Goal: Task Accomplishment & Management: Use online tool/utility

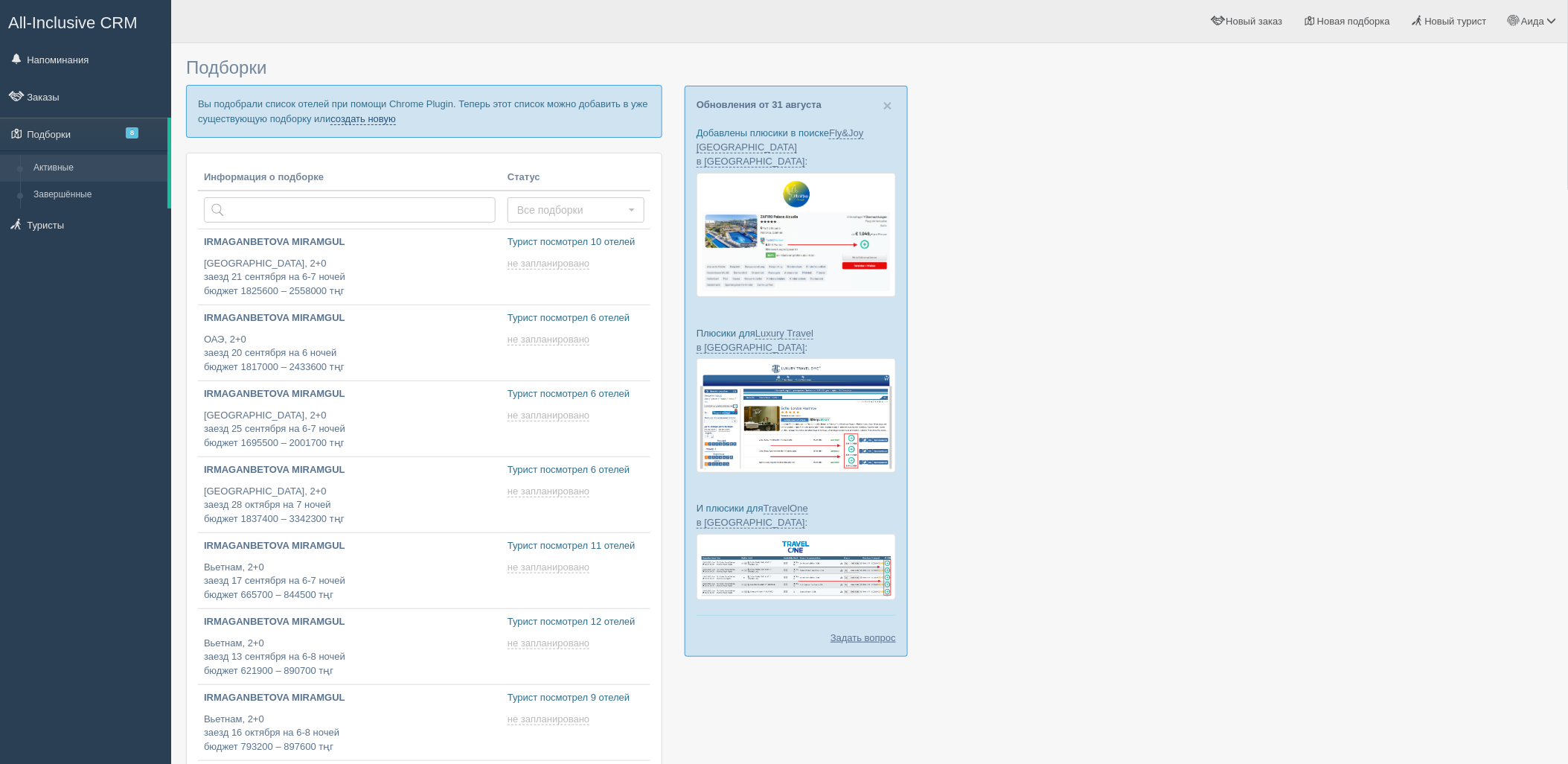
click at [383, 120] on link "создать новую" at bounding box center [362, 119] width 66 height 12
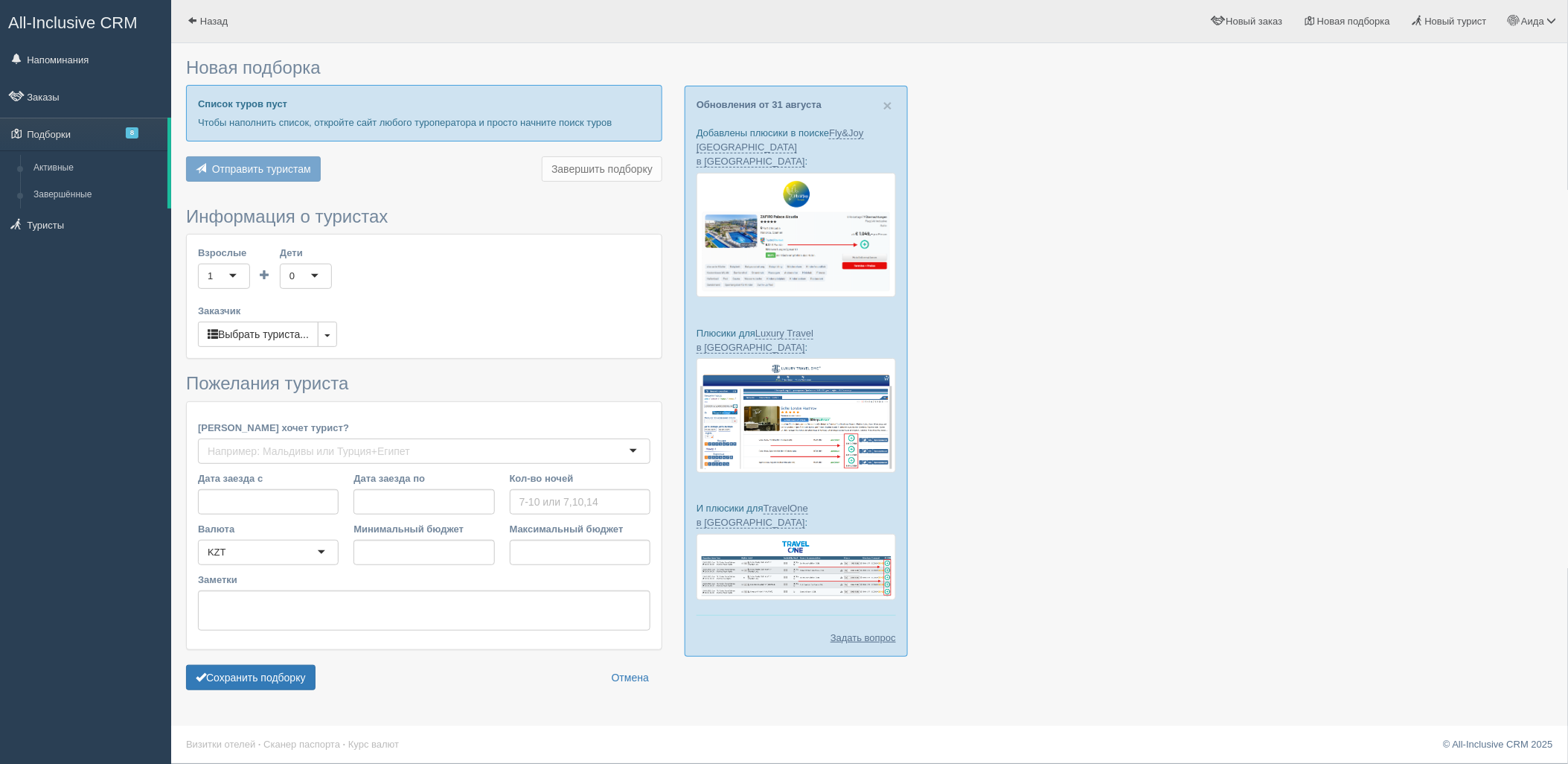
type input "5"
type input "512300"
type input "766100"
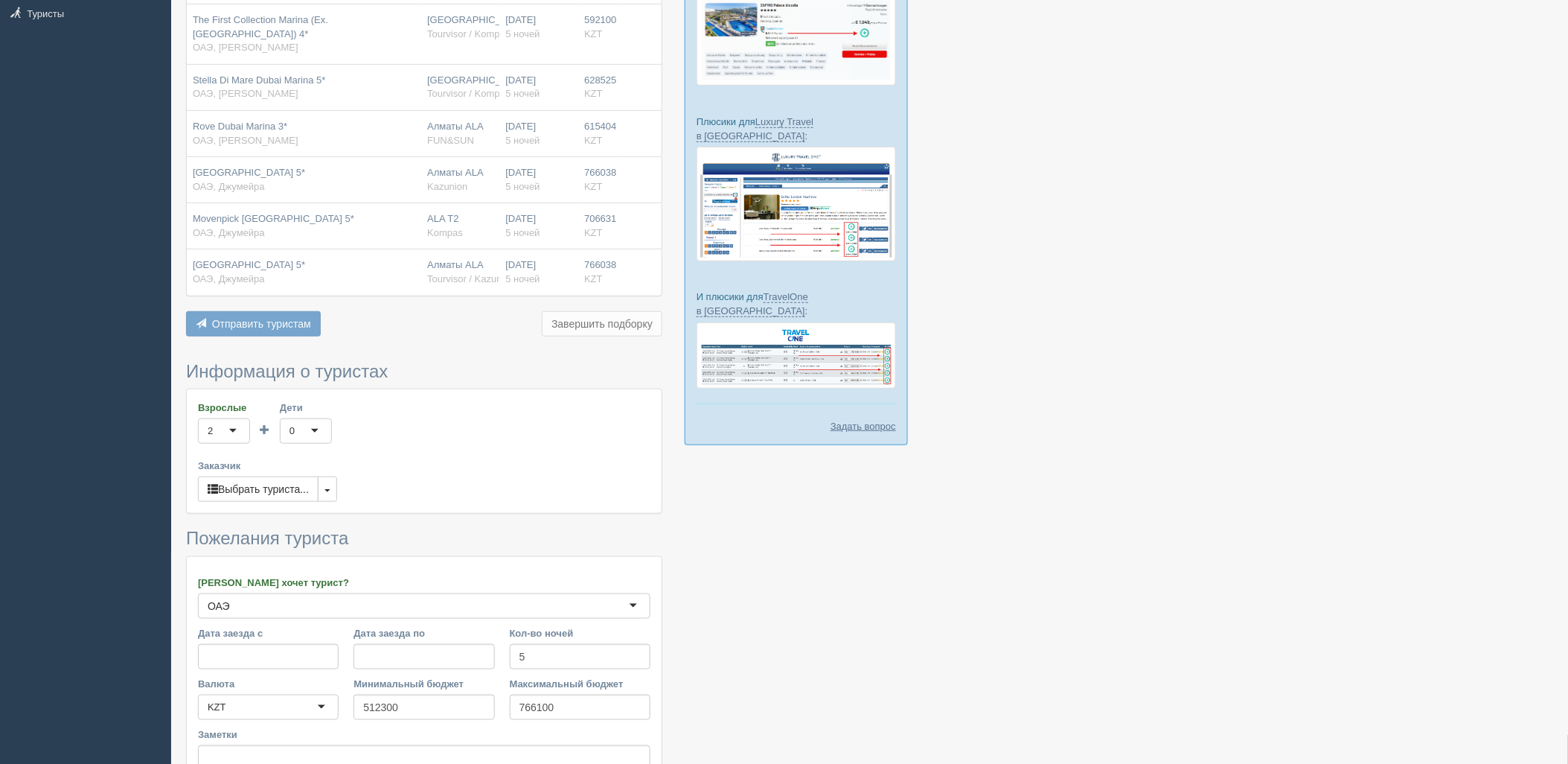
scroll to position [369, 0]
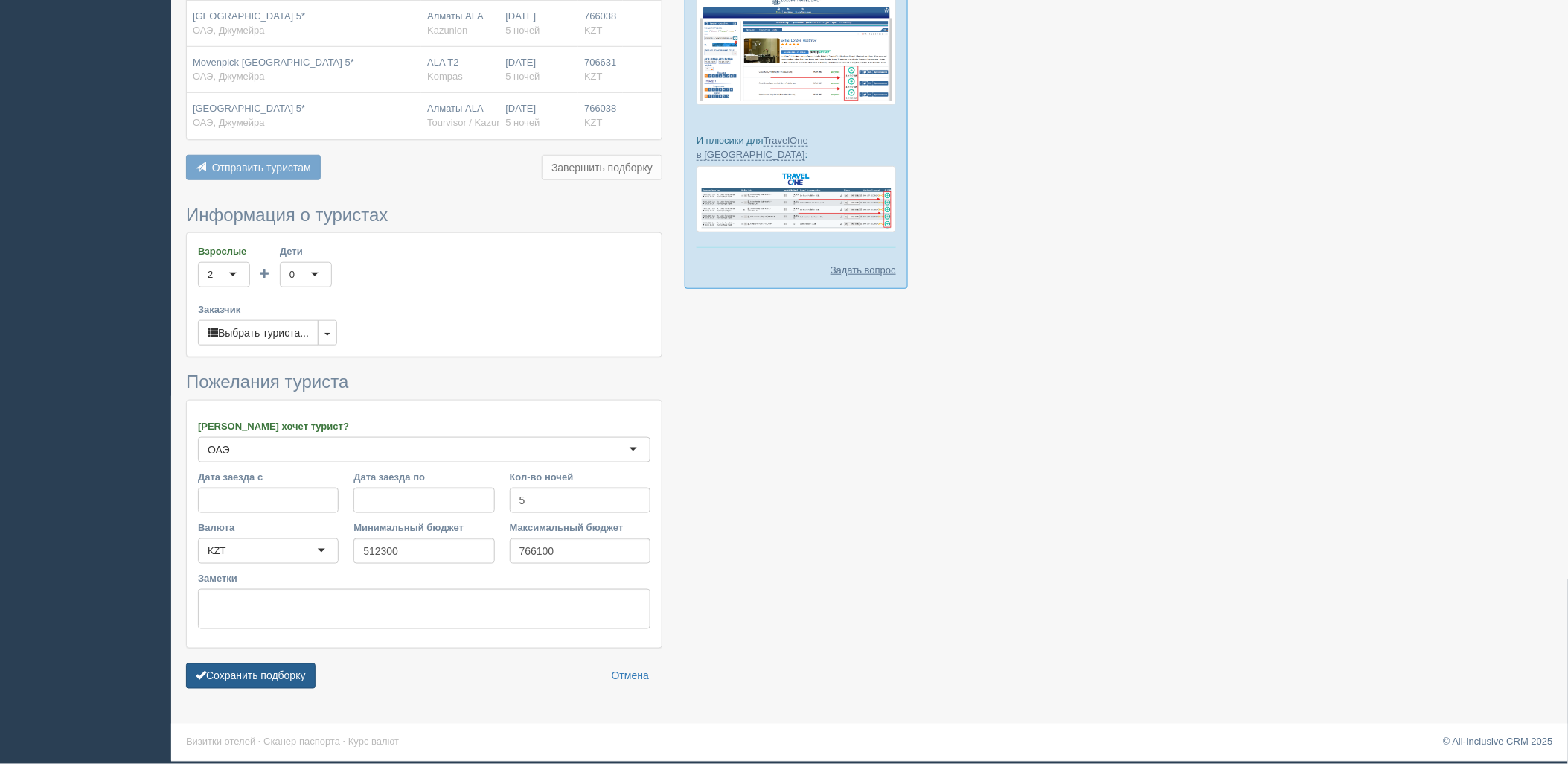
click at [250, 684] on button "Сохранить подборку" at bounding box center [251, 676] width 130 height 25
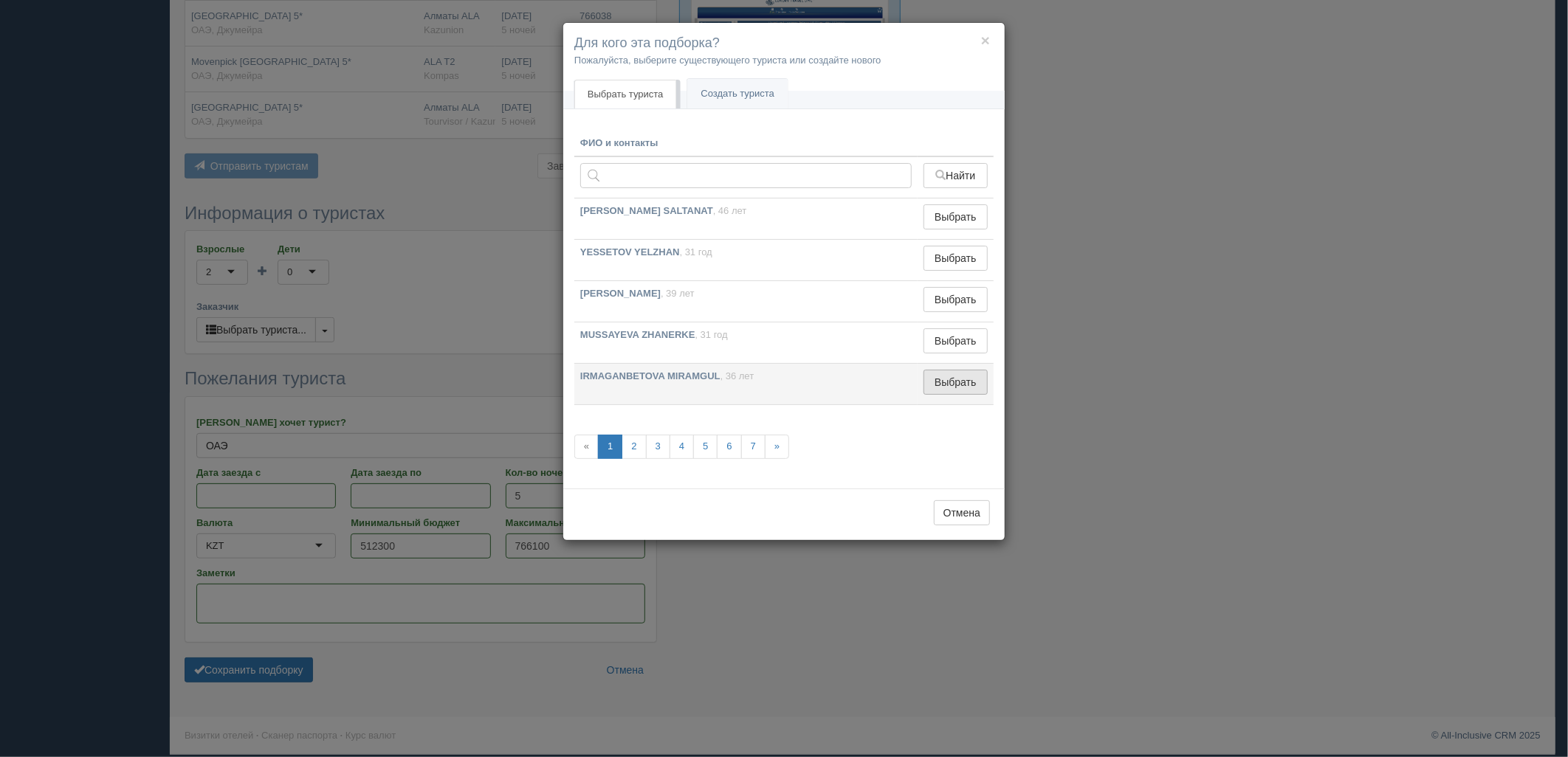
click at [963, 386] on button "Выбрать" at bounding box center [955, 382] width 64 height 25
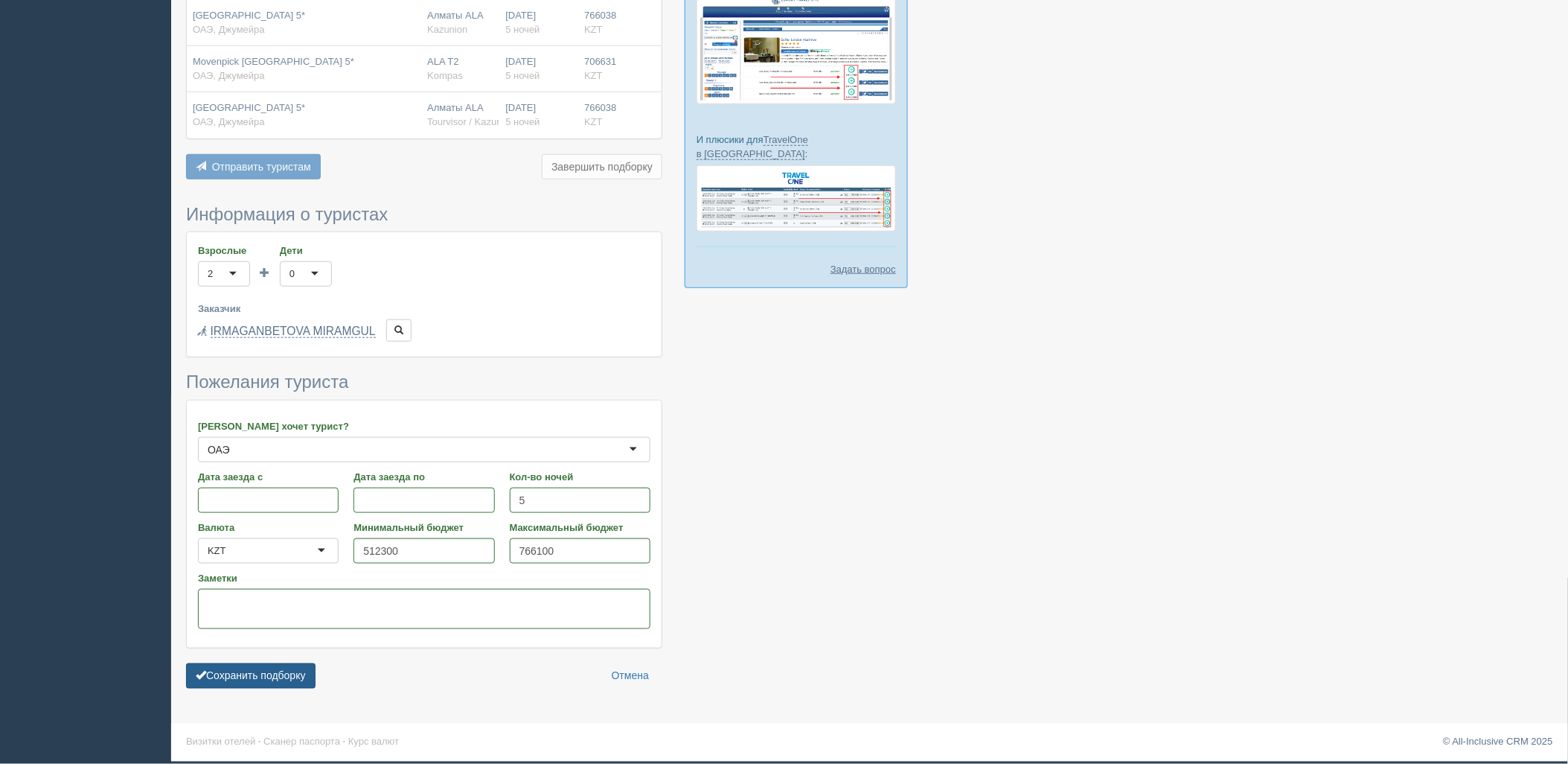
click at [233, 680] on button "Сохранить подборку" at bounding box center [251, 676] width 130 height 25
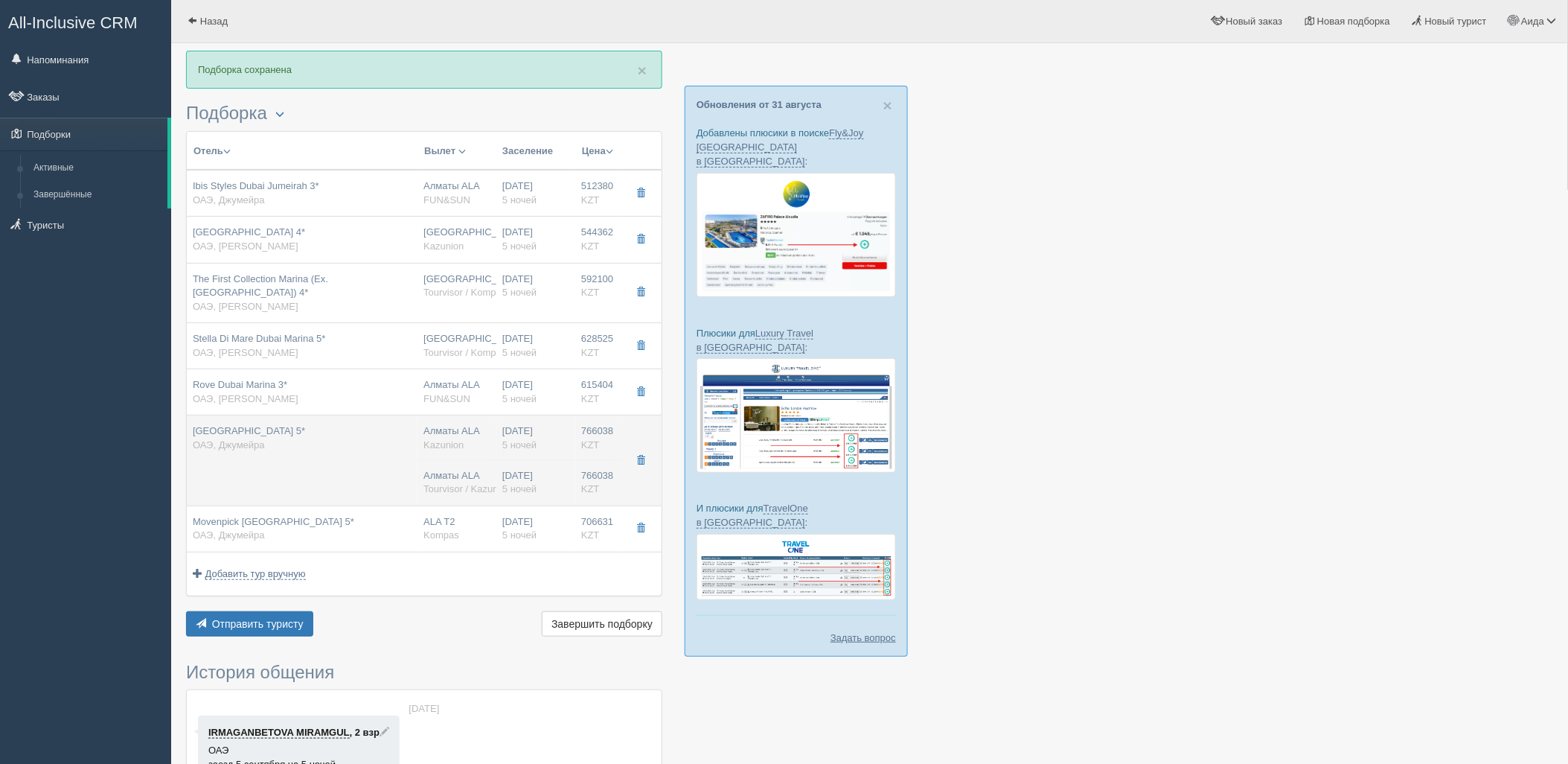
click at [307, 474] on td "Ja Ocean View Hotel 5* ОАЭ, Джумейра" at bounding box center [302, 461] width 231 height 90
type input "Ja Ocean View Hotel 5*"
type input "https://tophotels.ru/hotel/al89514"
type input "ОАЭ"
type input "Джумейра"
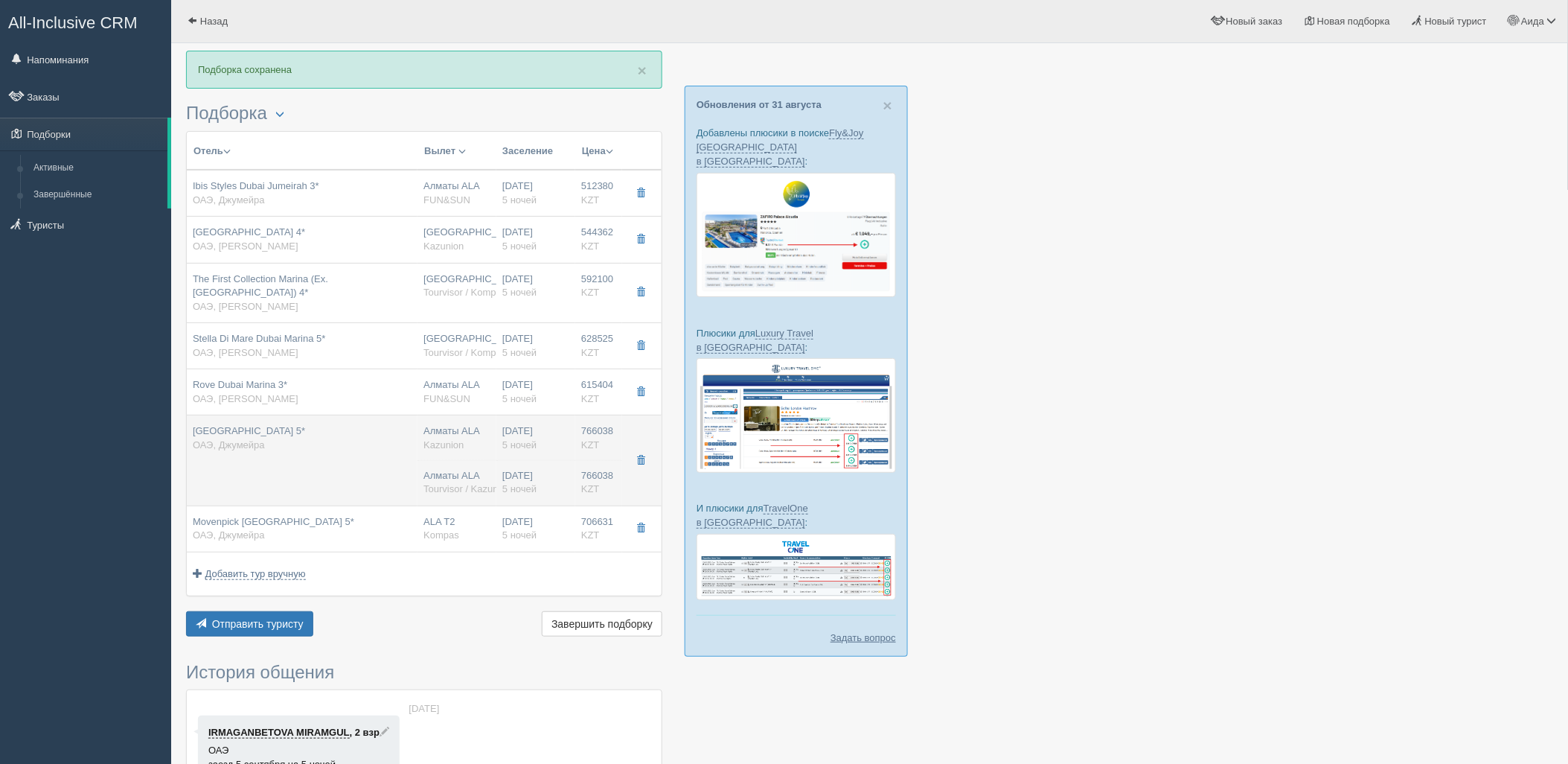
type input "766038.00"
type input "Алматы ALA"
type input "Дубай DXB"
type input "09:15"
type input "12:55"
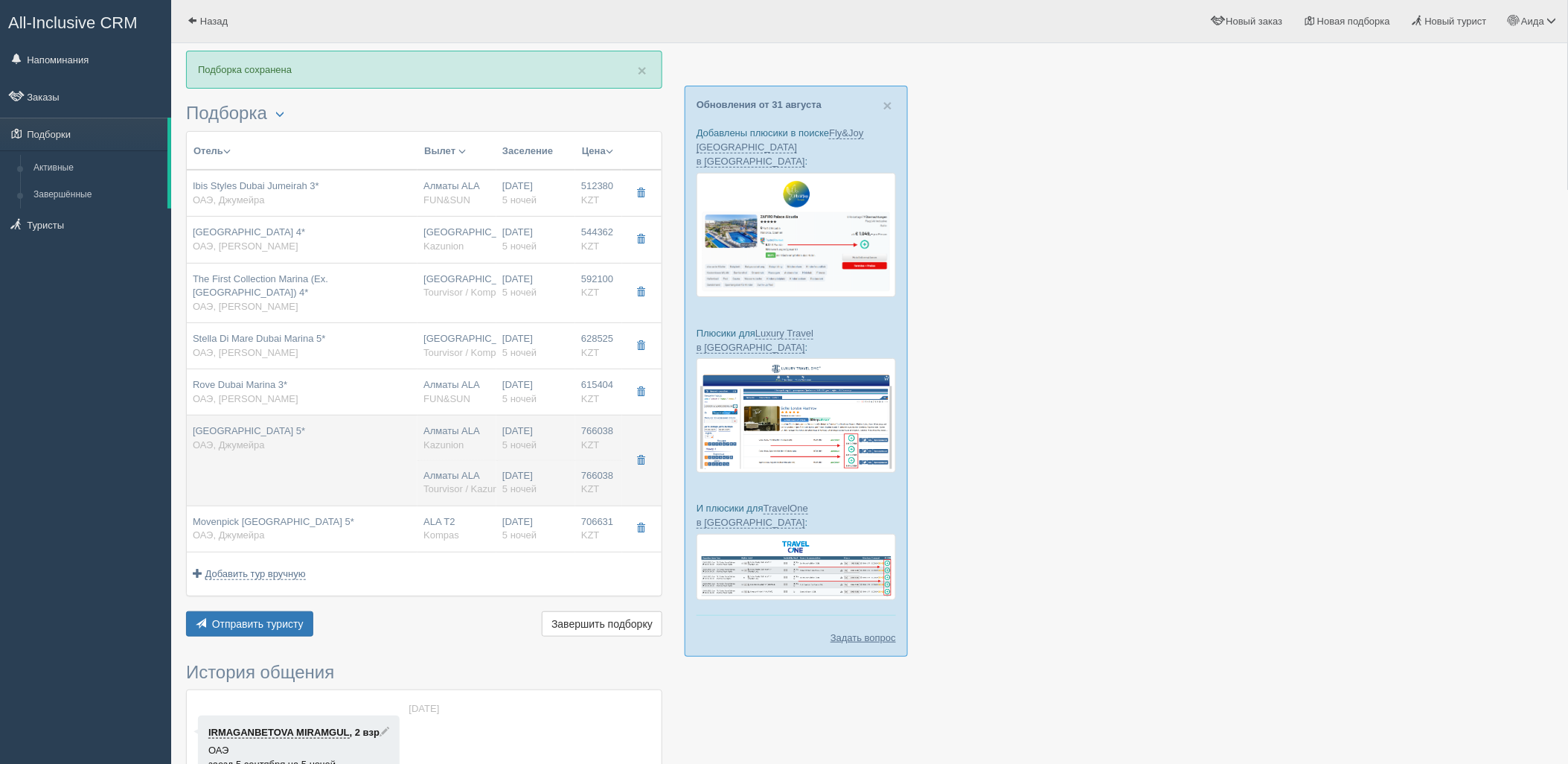
type input "Air Astana"
type input "13:55"
type input "19:10"
type input "5"
type input "sea view room balcony"
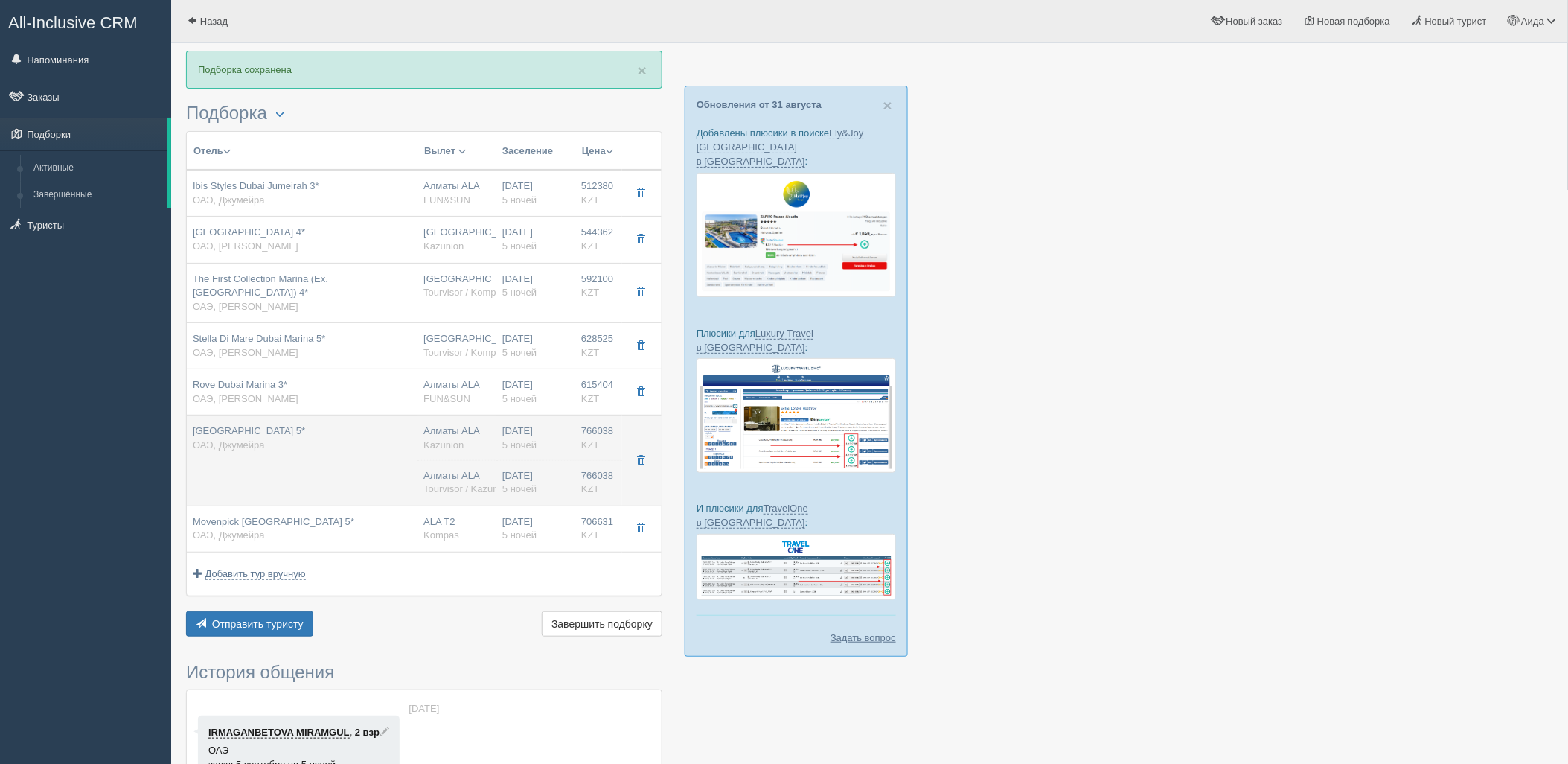
type input "HB - Завтрак, Ужин"
type input "Kazunion"
type input "https://tourvisor.ru/countries#!/hotel=ocean-view-hotel"
type input "766038.00"
type input "Алматы ALA"
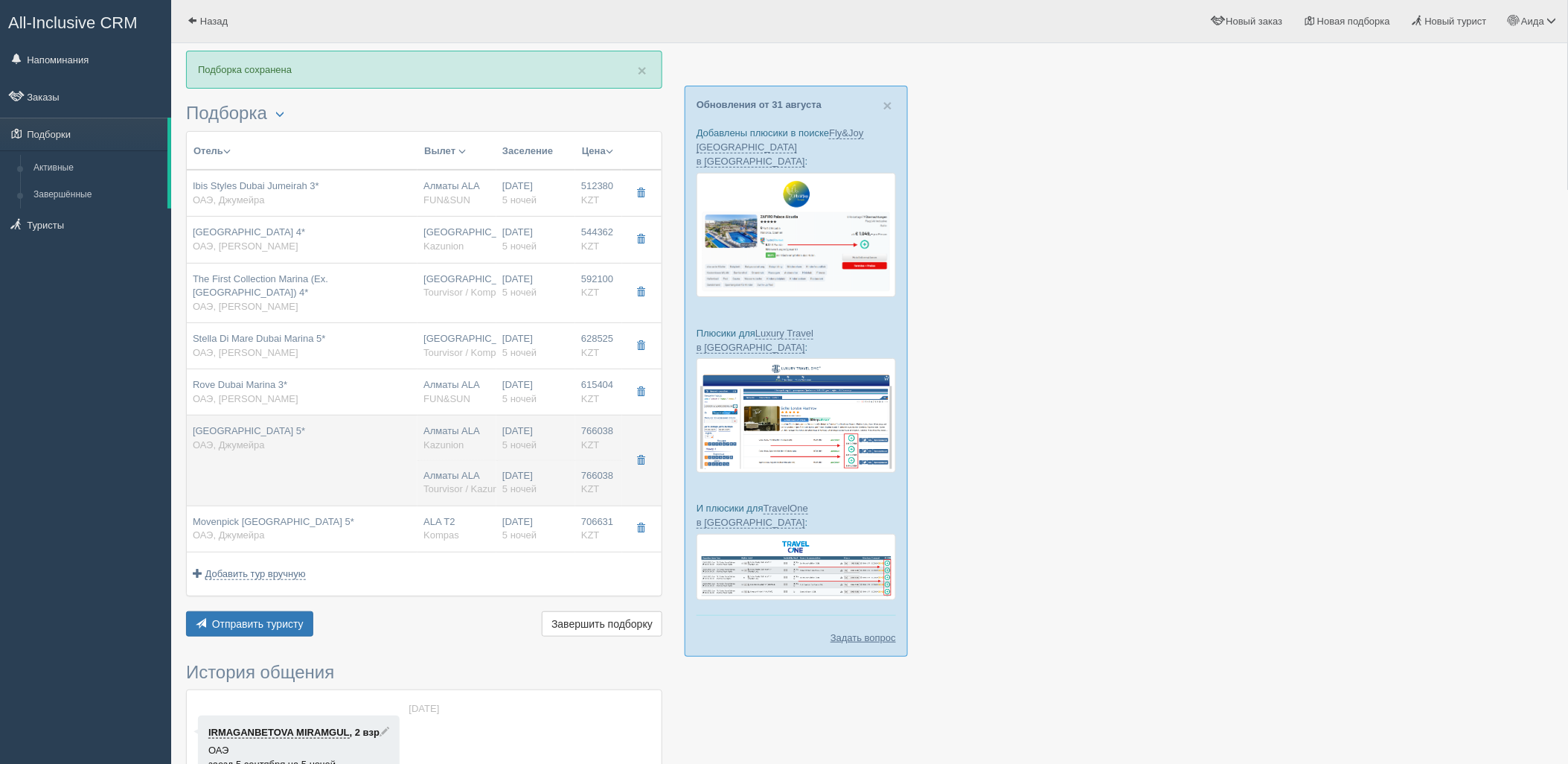
type input "Дубай DXB"
type input "09:15"
type input "12:55"
type input "Air Astana"
type input "13:55"
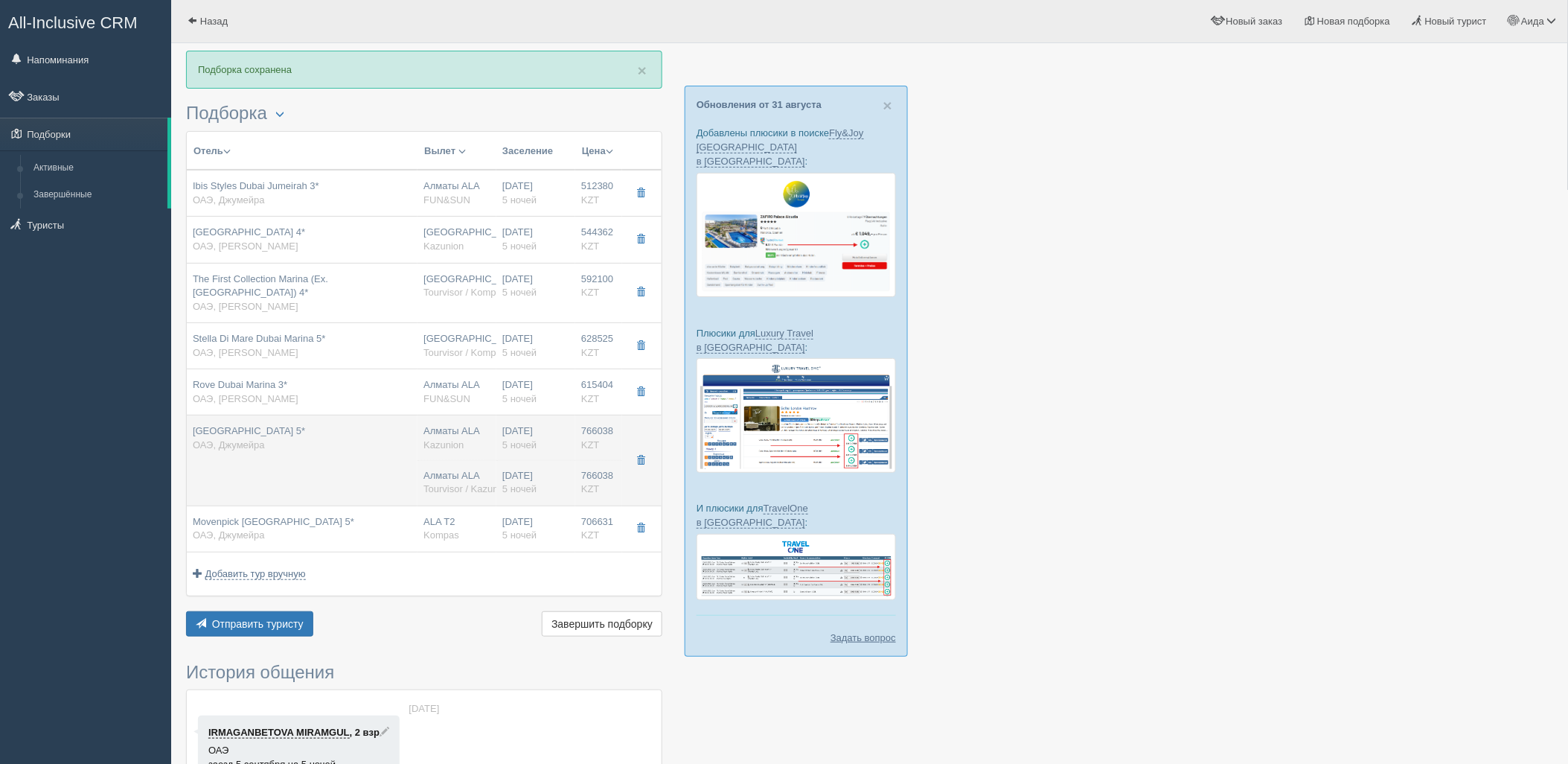
type input "19:10"
type input "5"
type input "sea view room balcony"
type input "HB - Завтрак, Ужин"
type input "Tourvisor / Kazunion (KZ)"
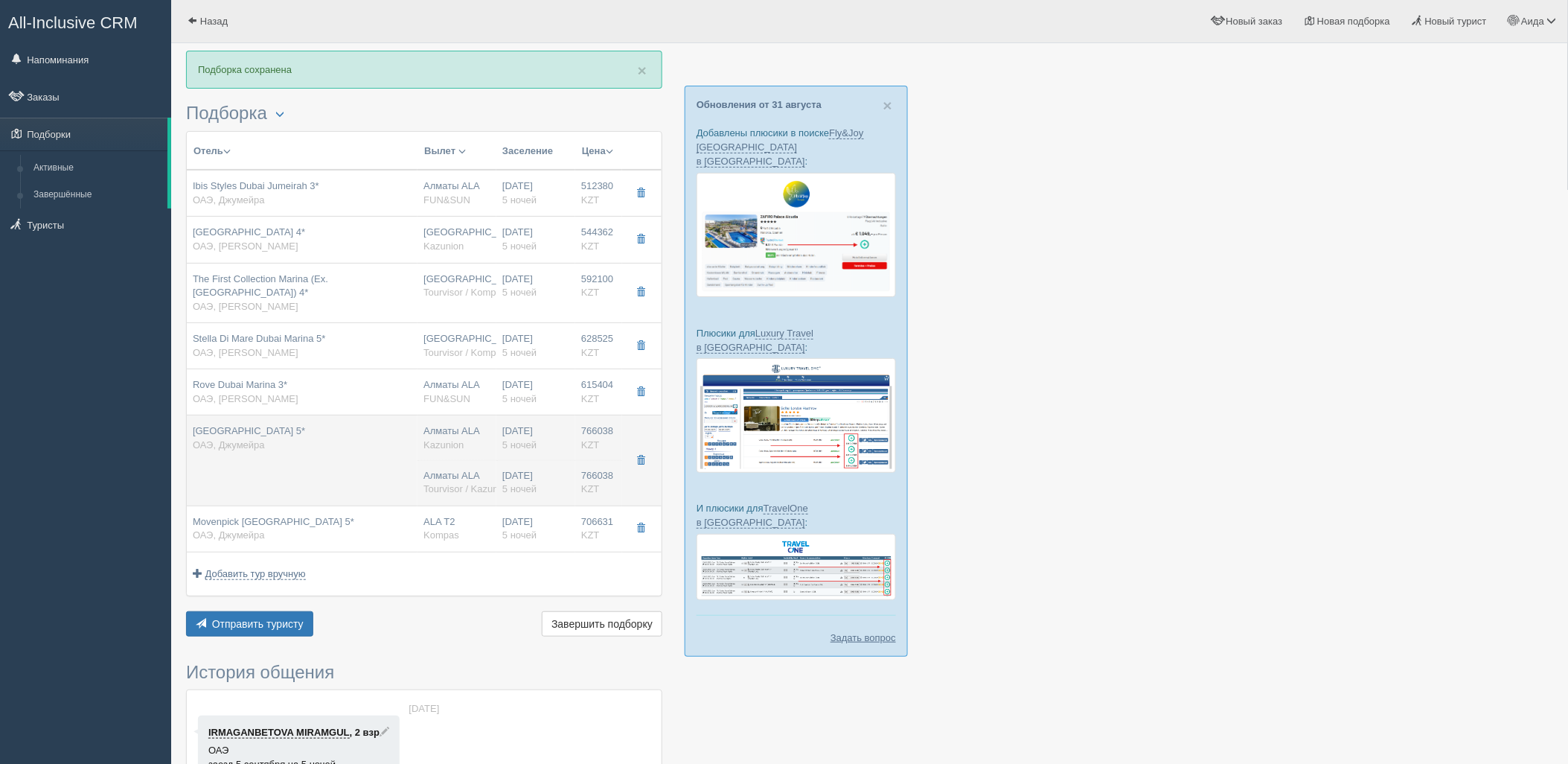
type input "https://tourvisor.ru/countries#!/hotel=ocean-view-hotel"
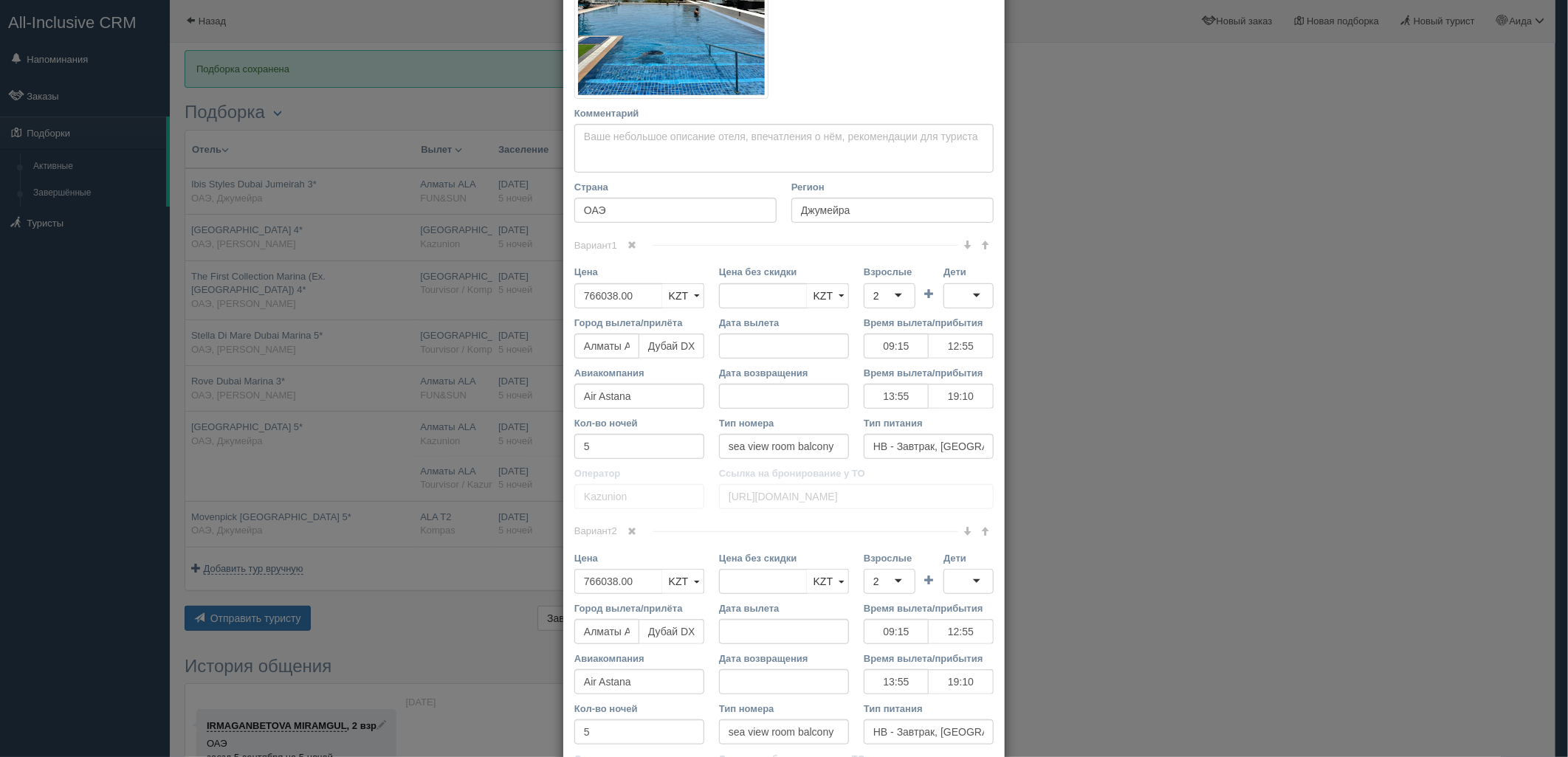
scroll to position [398, 0]
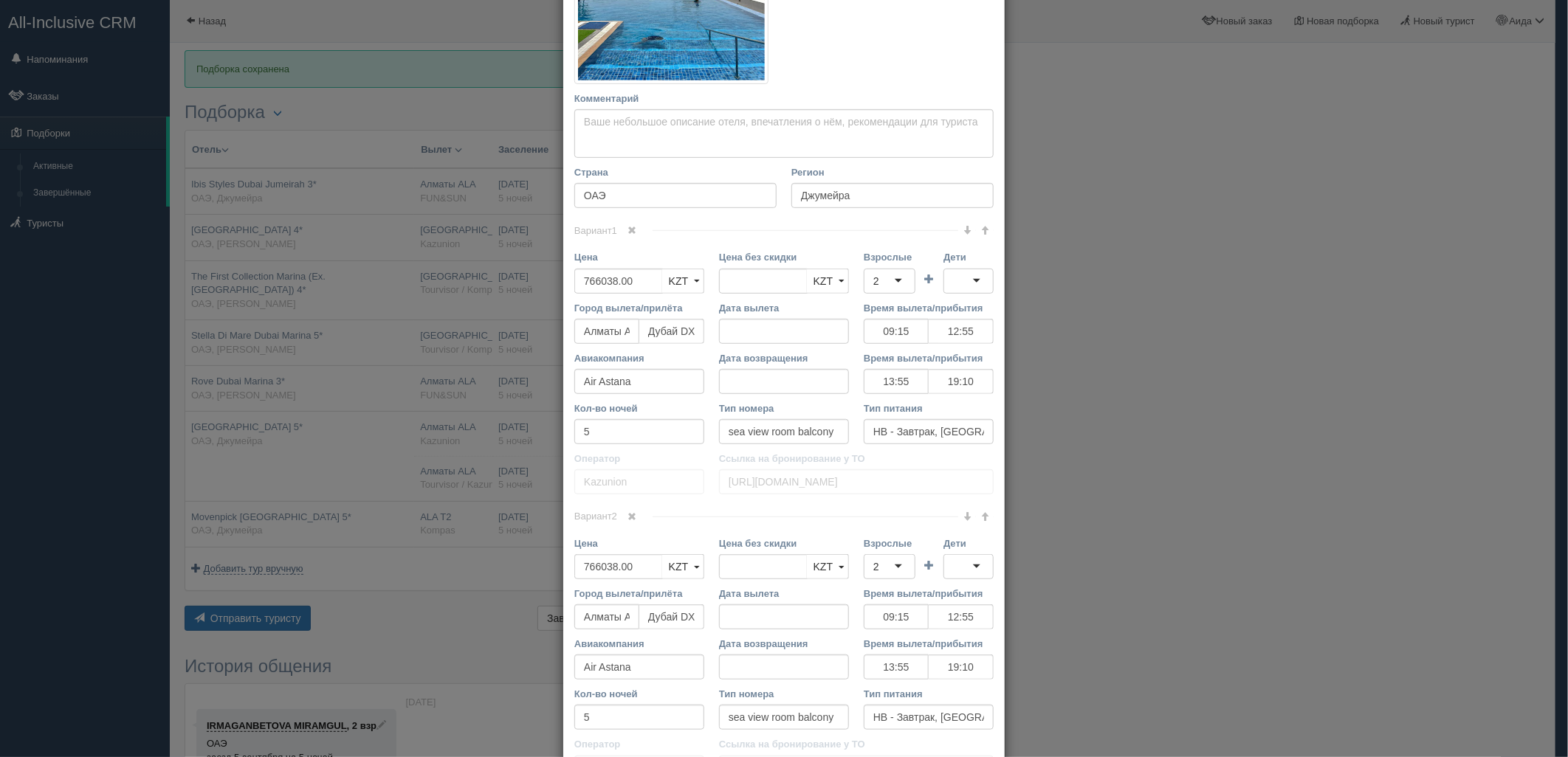
click at [635, 519] on link at bounding box center [633, 517] width 25 height 16
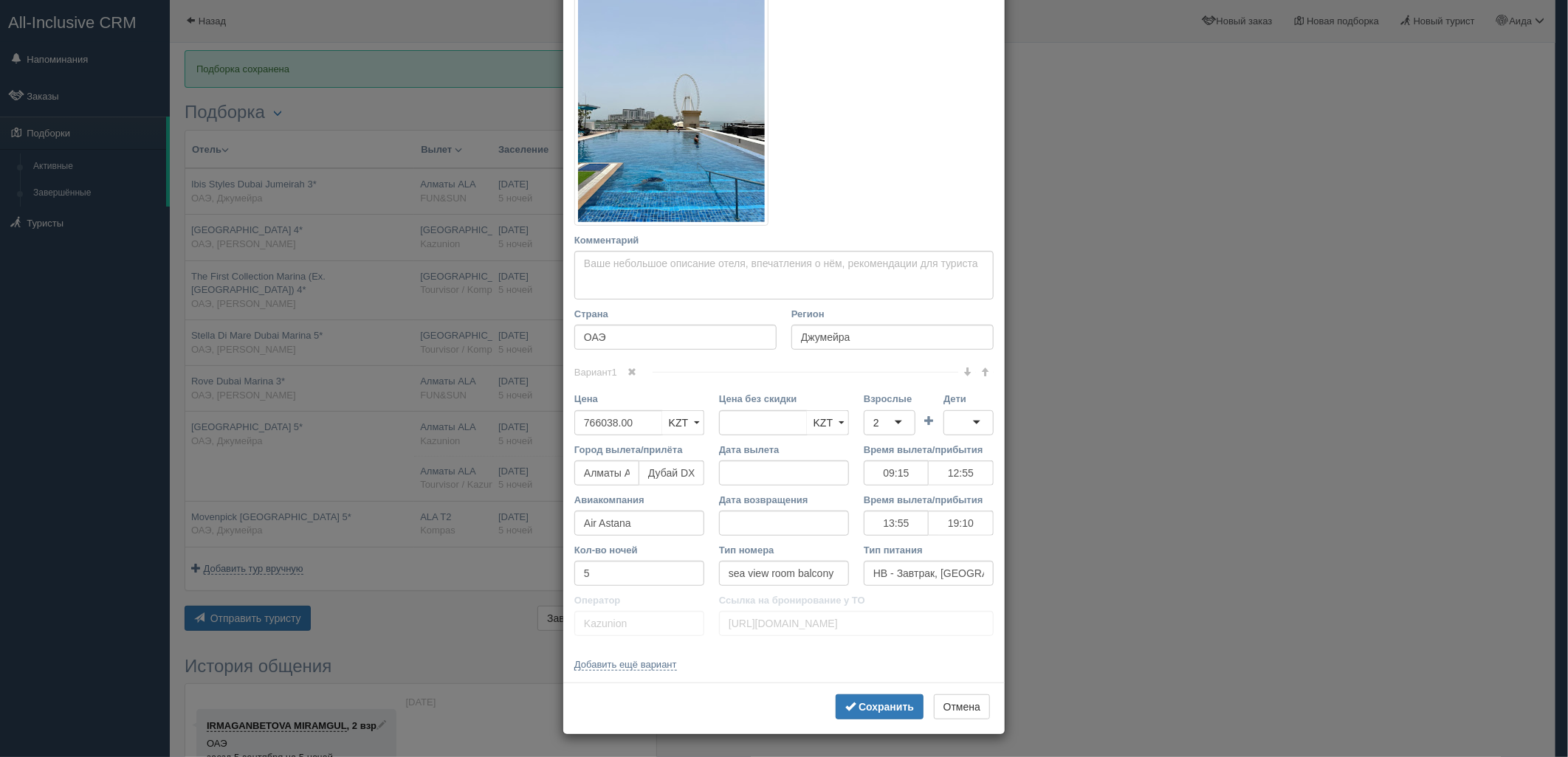
scroll to position [257, 0]
click at [877, 707] on b "Сохранить" at bounding box center [886, 707] width 55 height 11
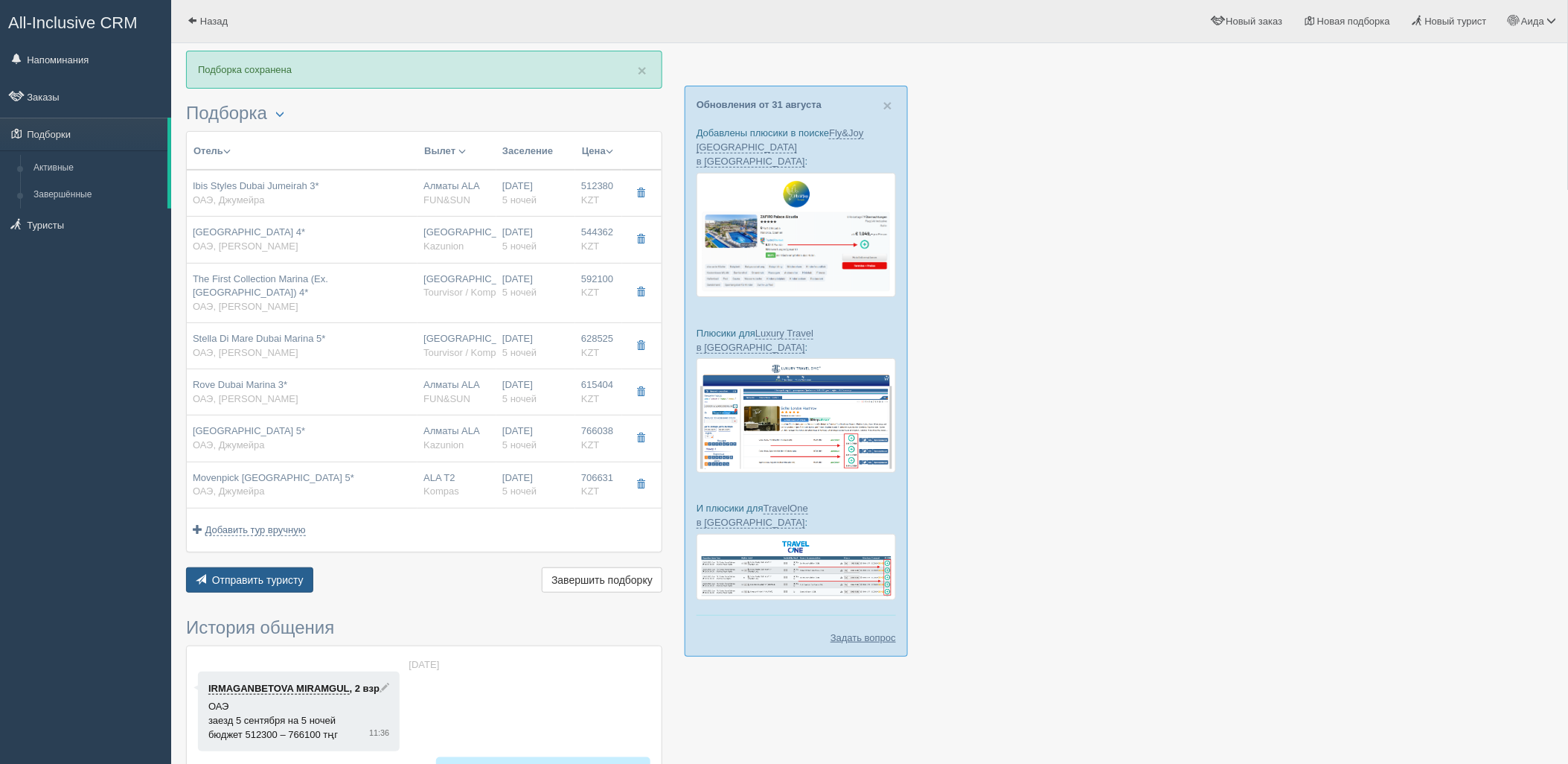
click at [284, 579] on span "Отправить туристу" at bounding box center [258, 580] width 92 height 12
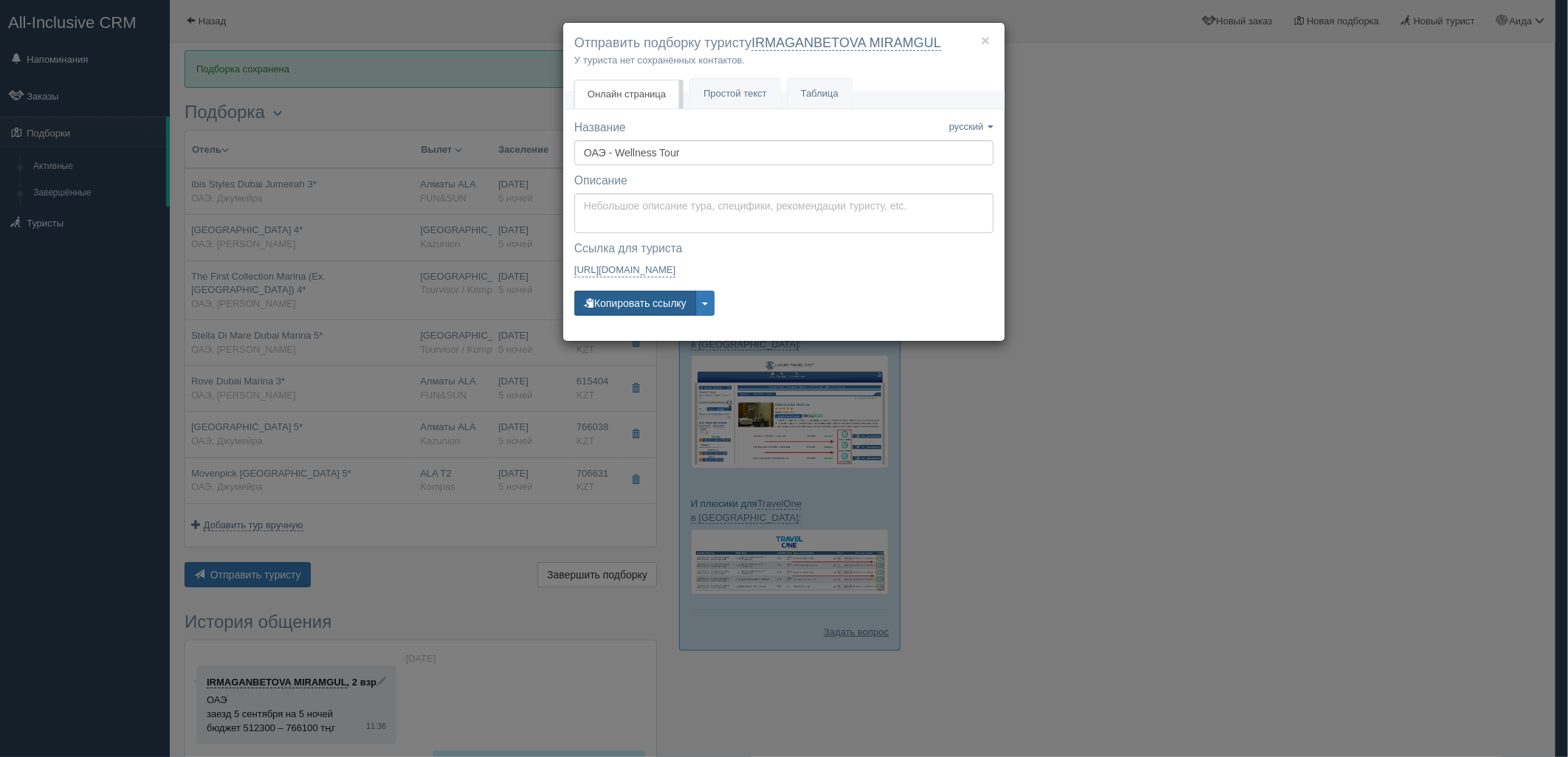
click at [650, 307] on button "Копировать ссылку" at bounding box center [635, 303] width 122 height 25
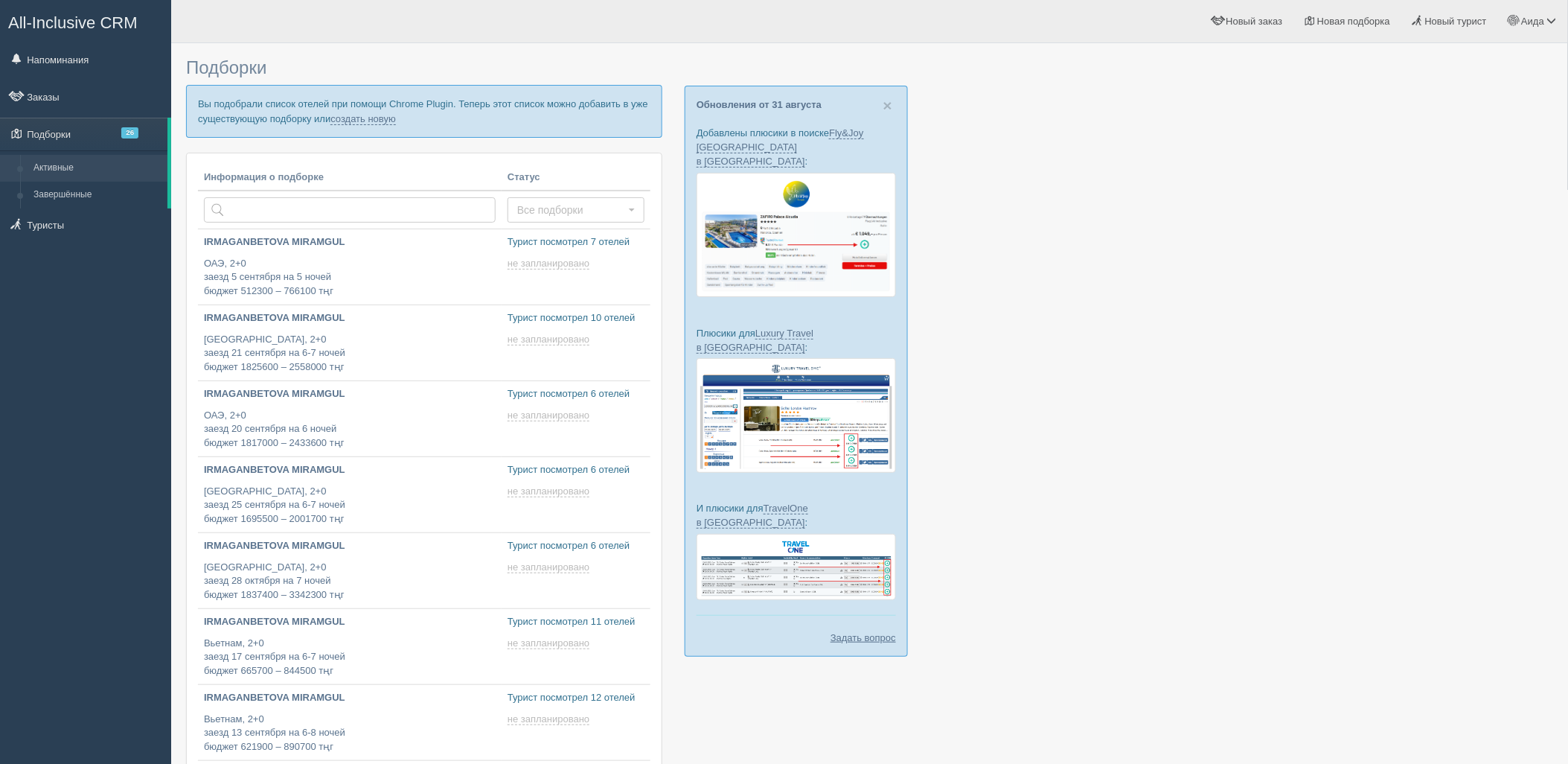
click at [352, 128] on p "Вы подобрали список отелей при помощи Chrome Plugin. Теперь этот список можно д…" at bounding box center [424, 111] width 477 height 52
click at [348, 123] on link "создать новую" at bounding box center [362, 119] width 66 height 12
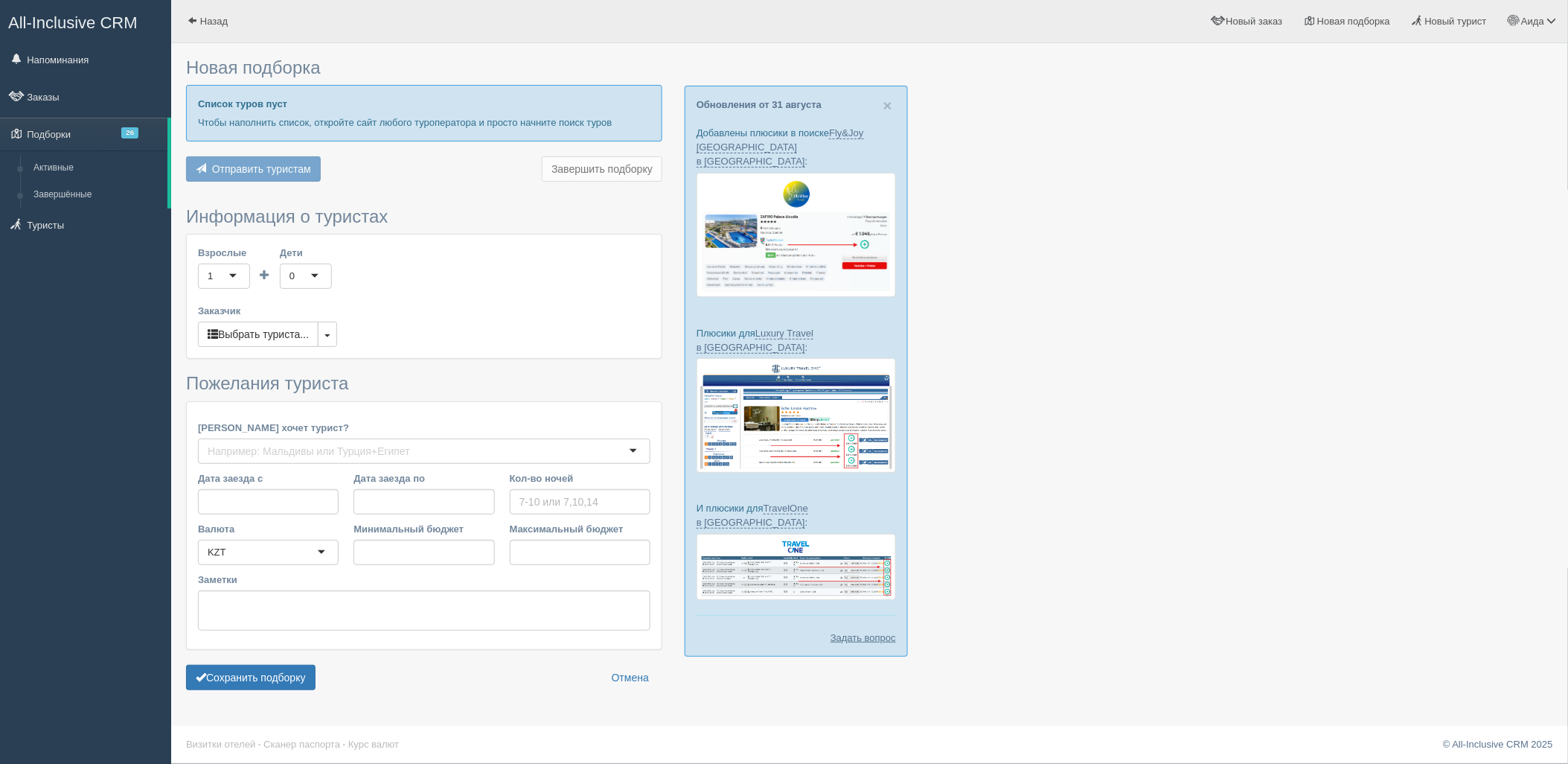
type input "5"
type input "1663100"
type input "2604100"
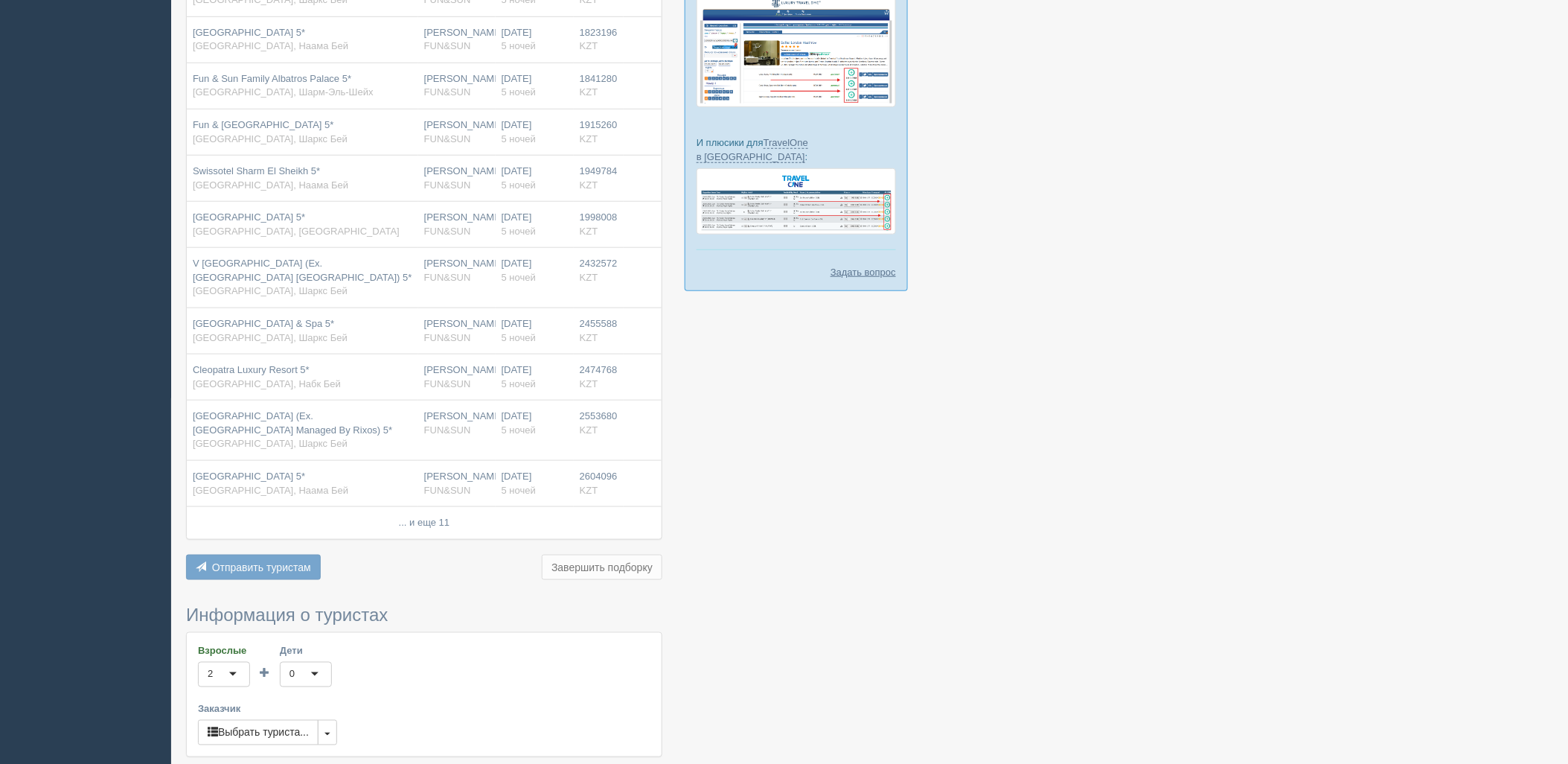
scroll to position [767, 0]
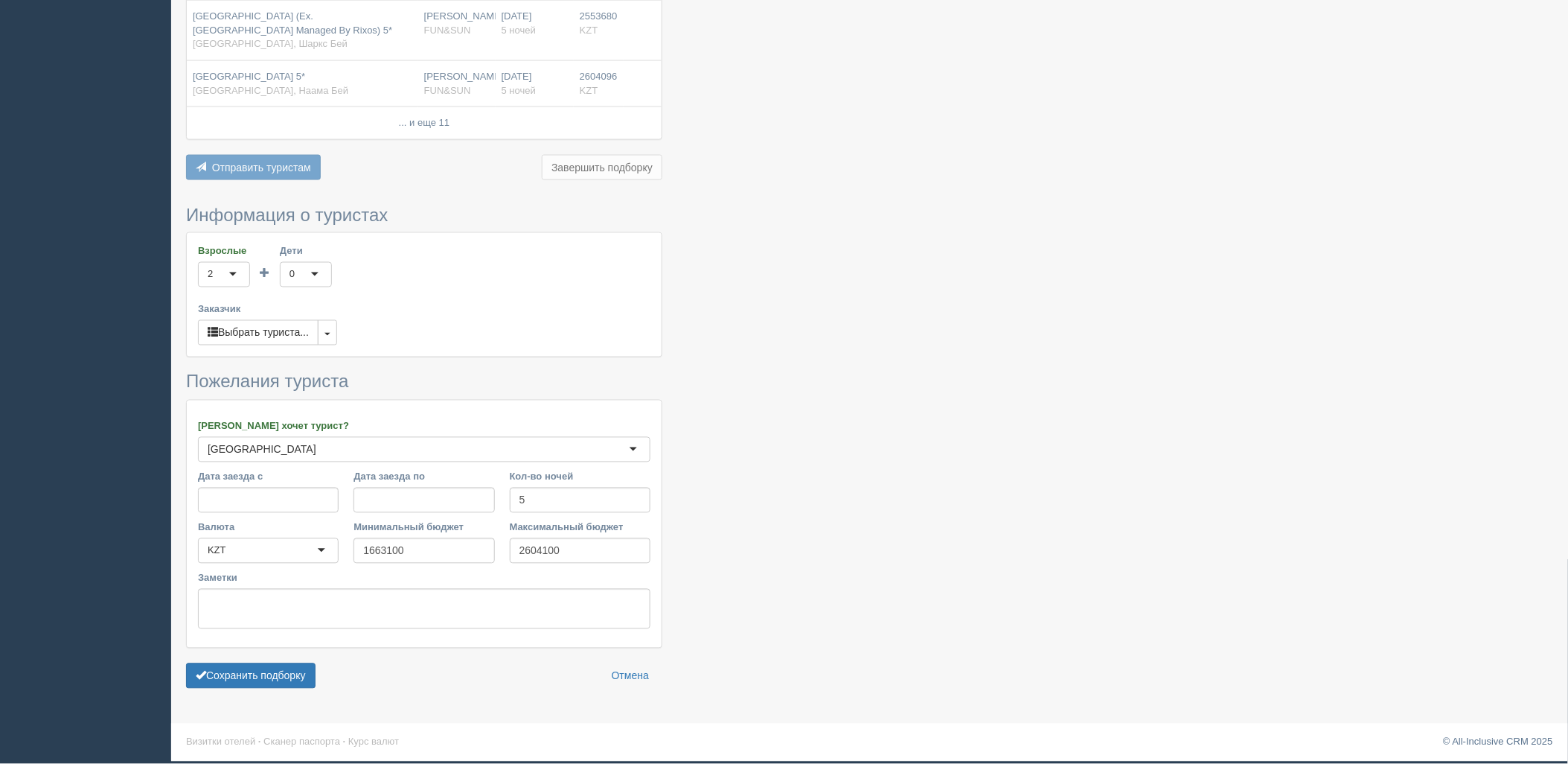
click at [301, 664] on form "Информация о туристах Взрослые 2 2 1 2 3 4 5 6 7 8 9 10 11 12 13 14 15 16 17 18…" at bounding box center [424, 451] width 477 height 491
click at [293, 658] on form "Информация о туристах Взрослые 2 2 1 2 3 4 5 6 7 8 9 10 11 12 13 14 15 16 17 18…" at bounding box center [424, 451] width 477 height 491
click at [285, 683] on button "Сохранить подборку" at bounding box center [251, 676] width 130 height 25
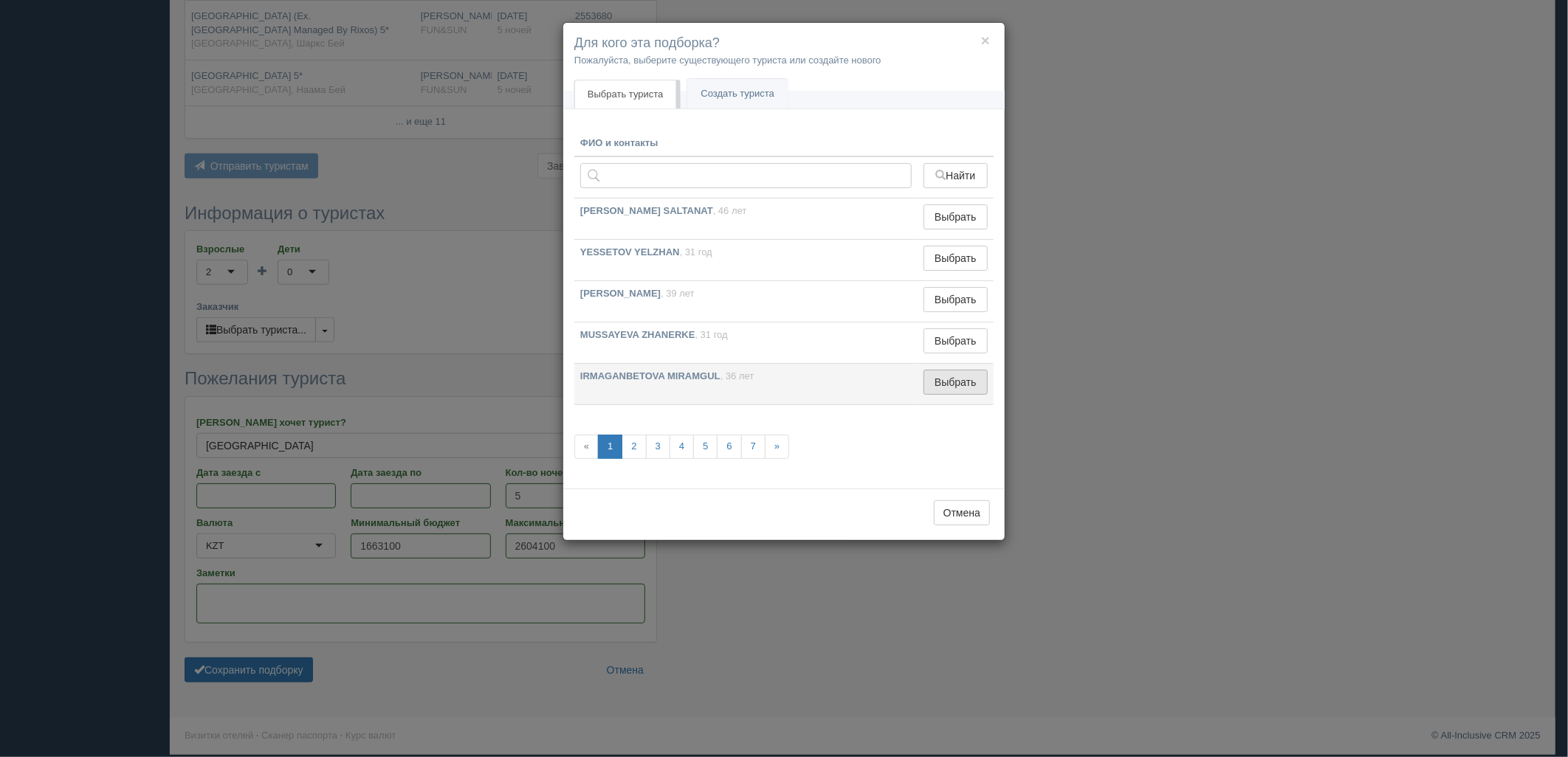
click at [952, 388] on button "Выбрать" at bounding box center [955, 382] width 64 height 25
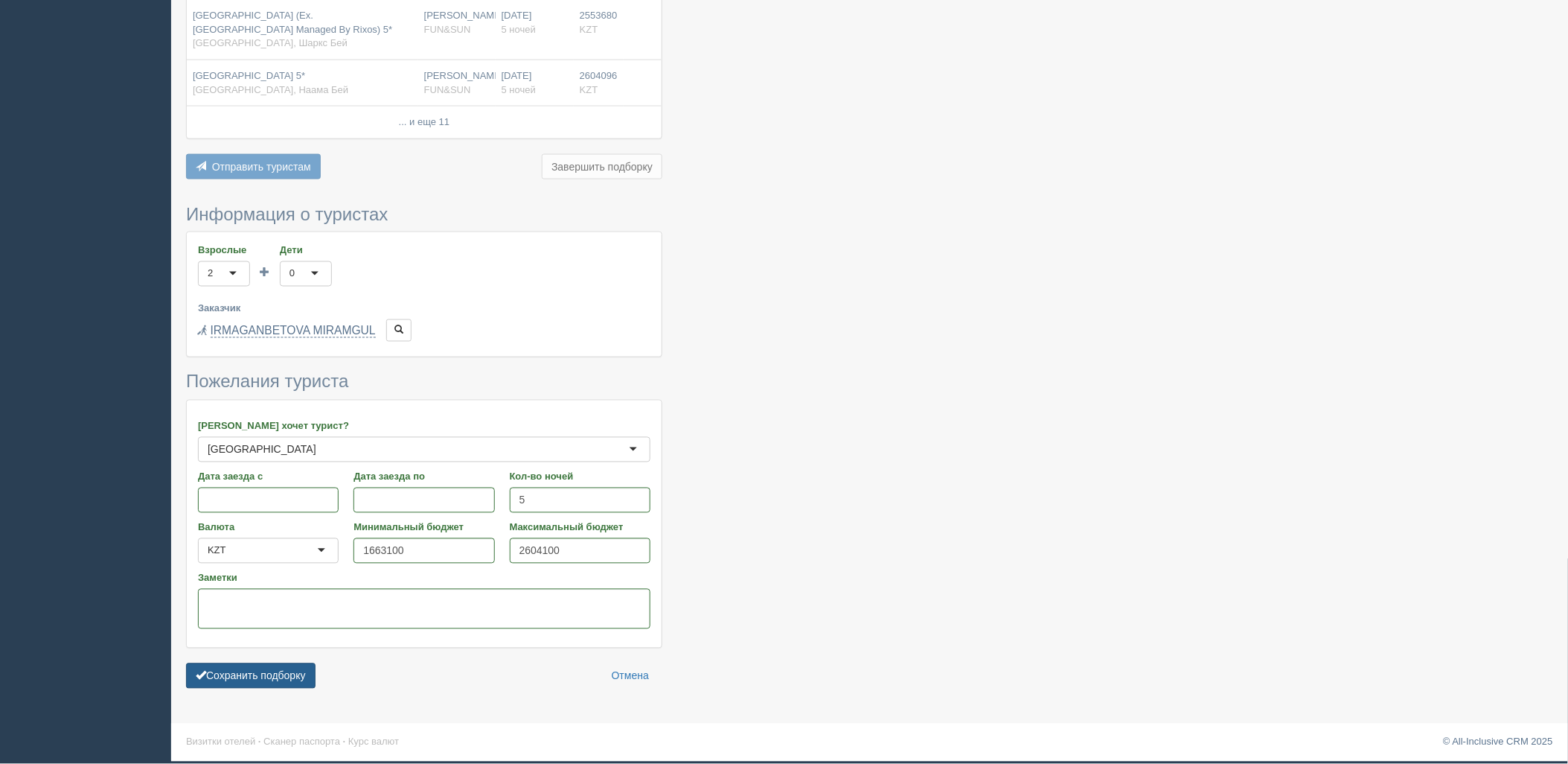
click at [234, 681] on button "Сохранить подборку" at bounding box center [251, 676] width 130 height 25
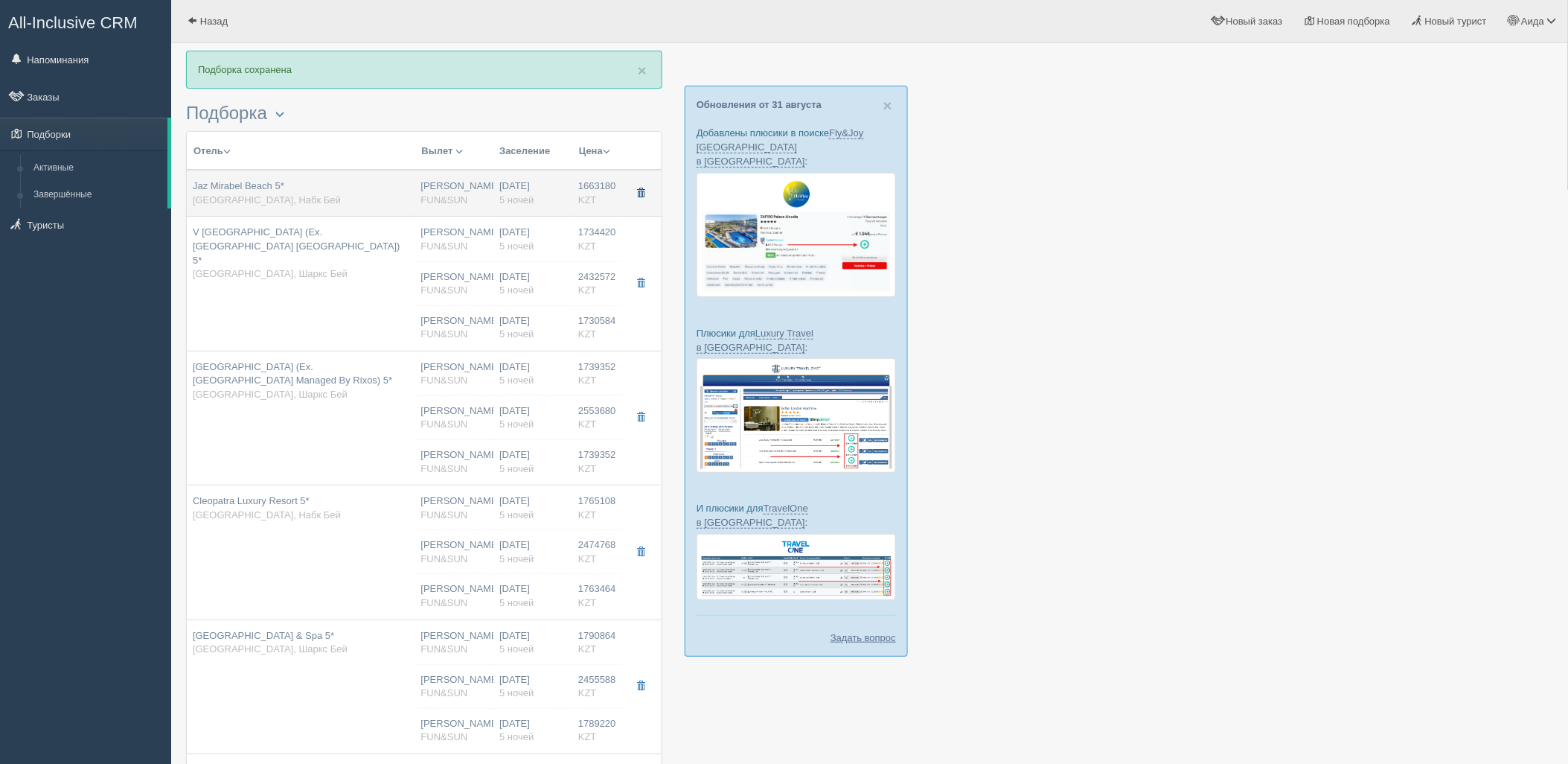
click at [646, 189] on button "button" at bounding box center [641, 193] width 25 height 22
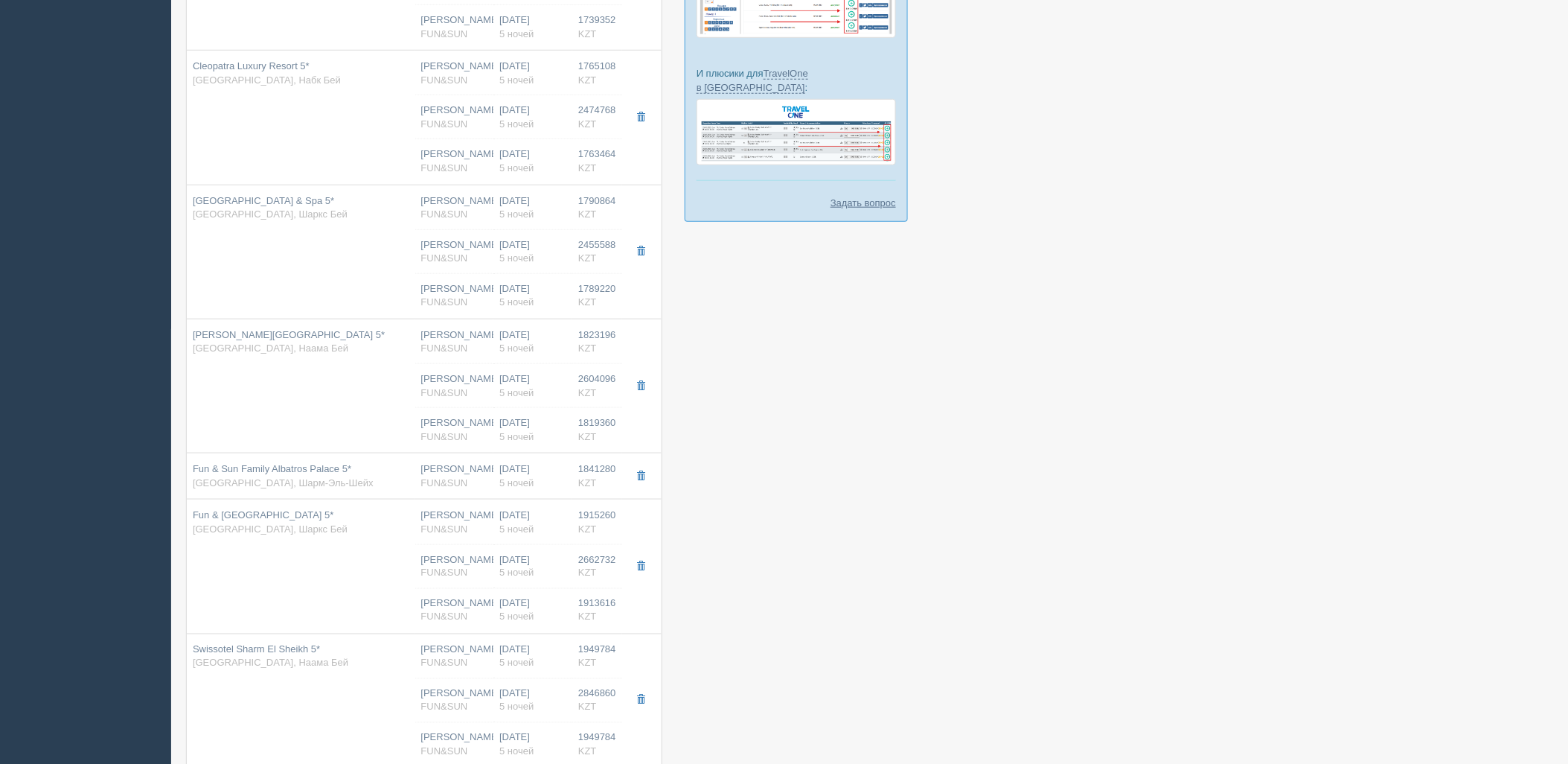
scroll to position [456, 0]
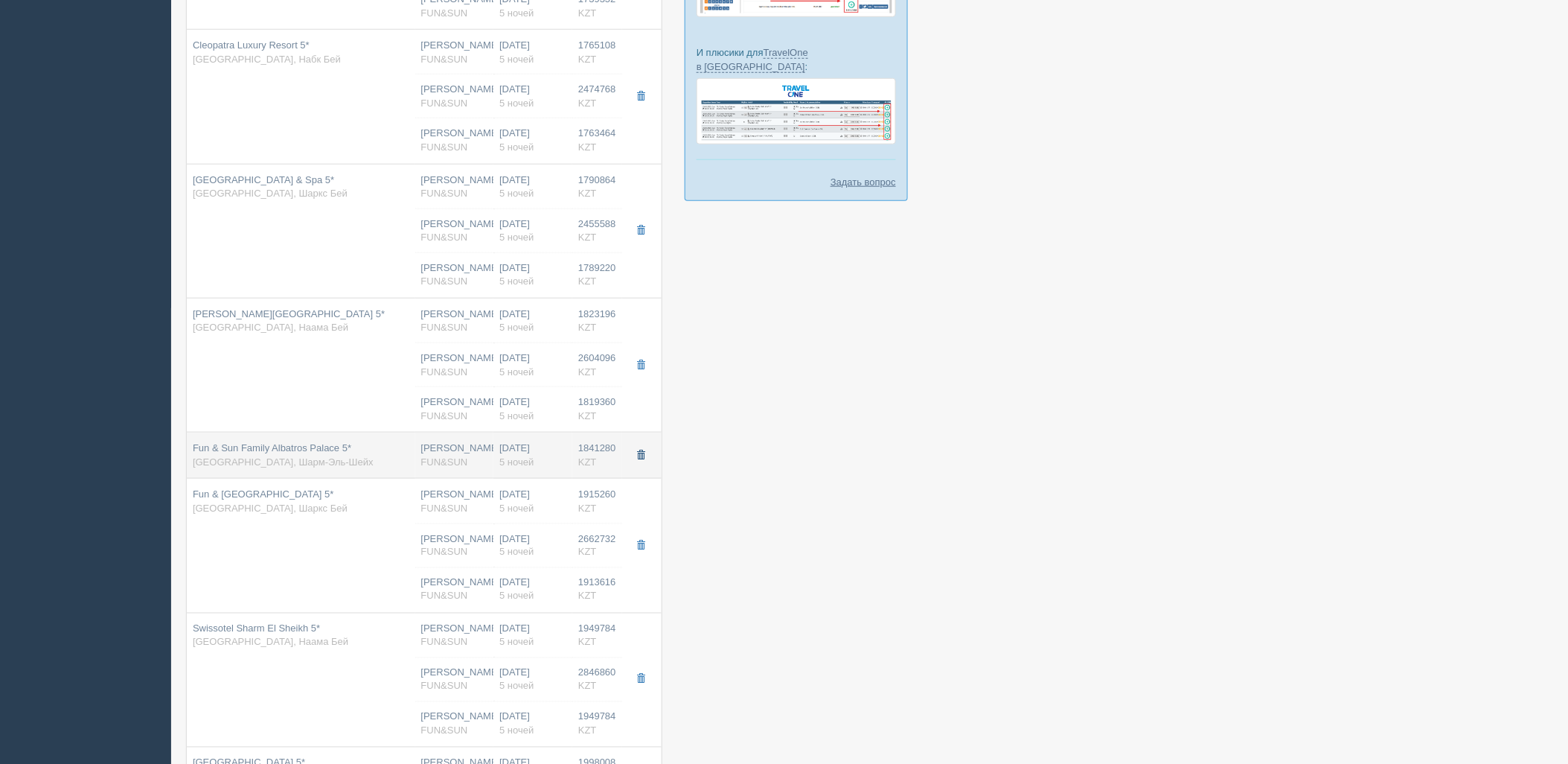
click at [645, 464] on button "button" at bounding box center [641, 455] width 25 height 22
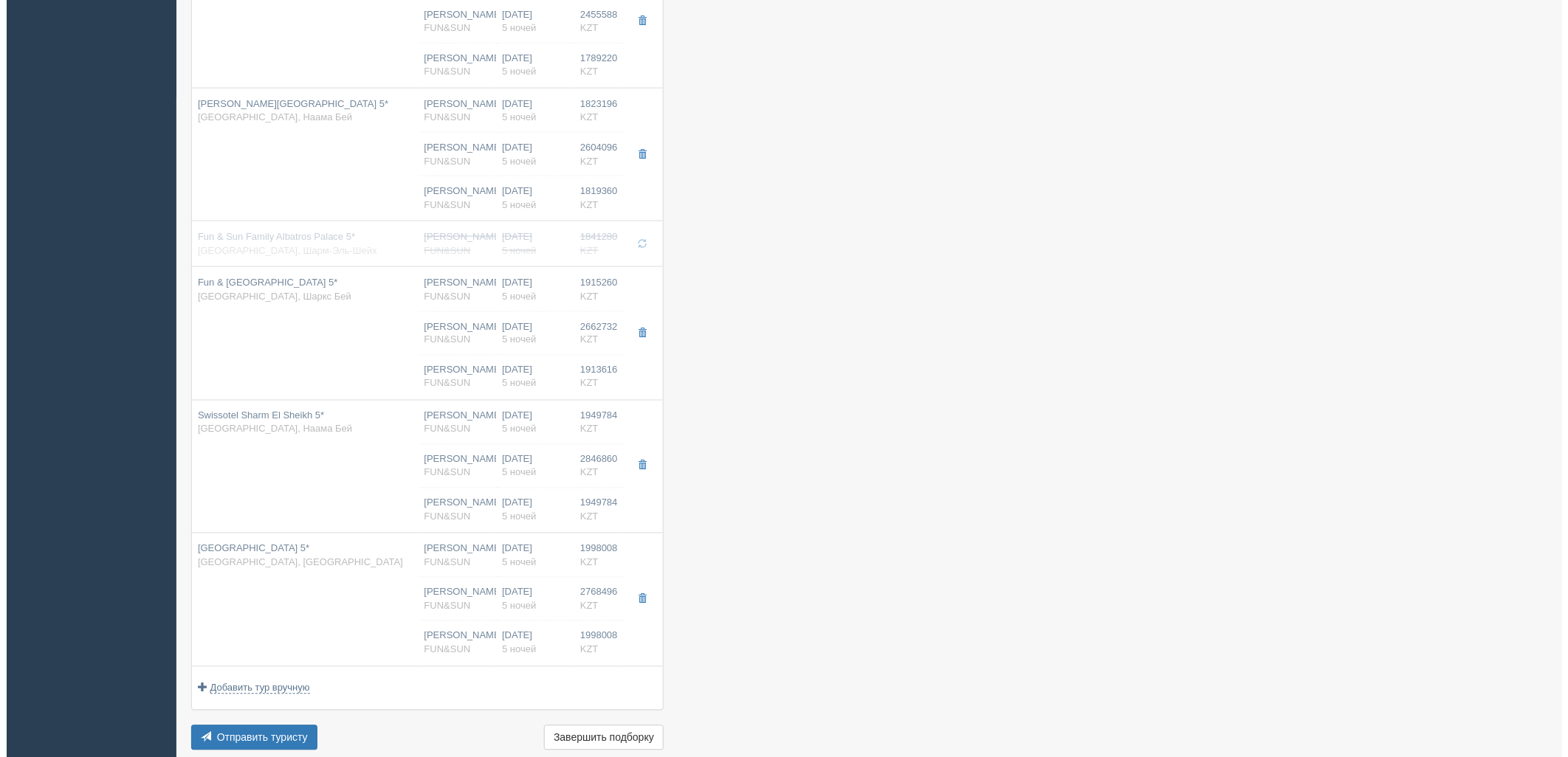
scroll to position [677, 0]
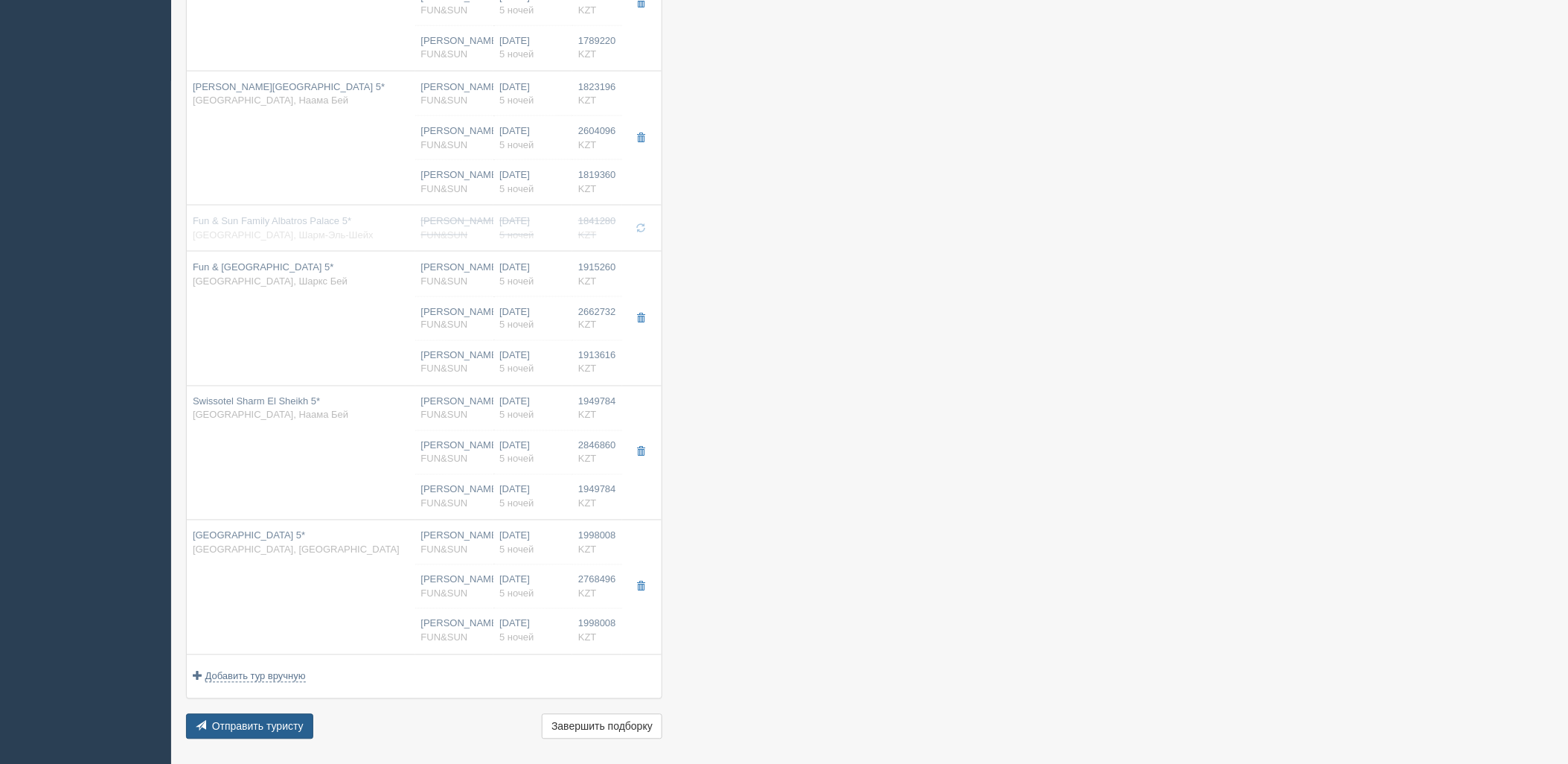
click at [233, 726] on span "Отправить туристу" at bounding box center [258, 726] width 92 height 12
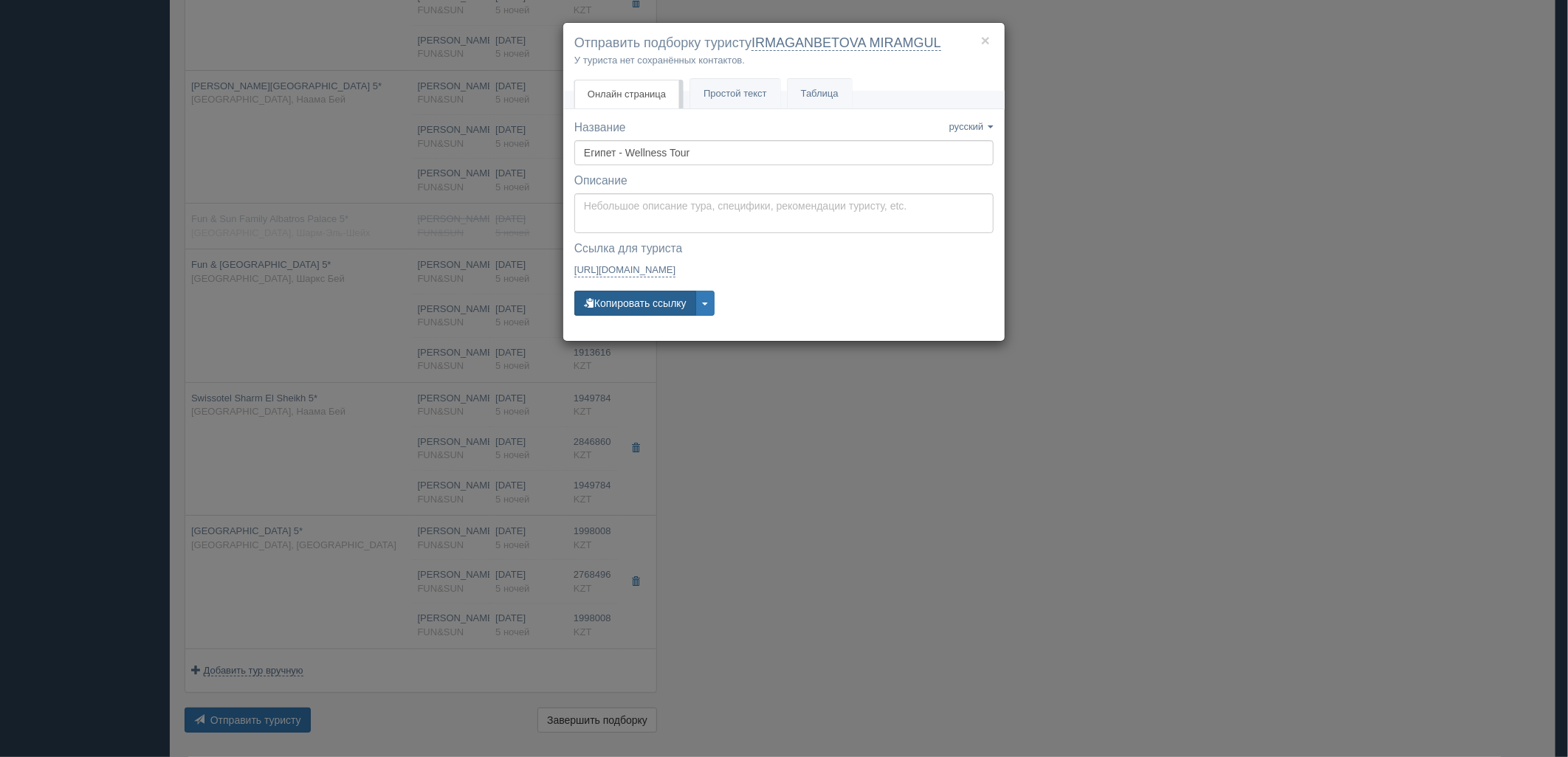
click at [663, 304] on button "Копировать ссылку" at bounding box center [635, 303] width 122 height 25
drag, startPoint x: 646, startPoint y: 298, endPoint x: 631, endPoint y: 284, distance: 20.5
click at [646, 298] on button "Копировать ссылку" at bounding box center [635, 303] width 122 height 25
